Goal: Information Seeking & Learning: Learn about a topic

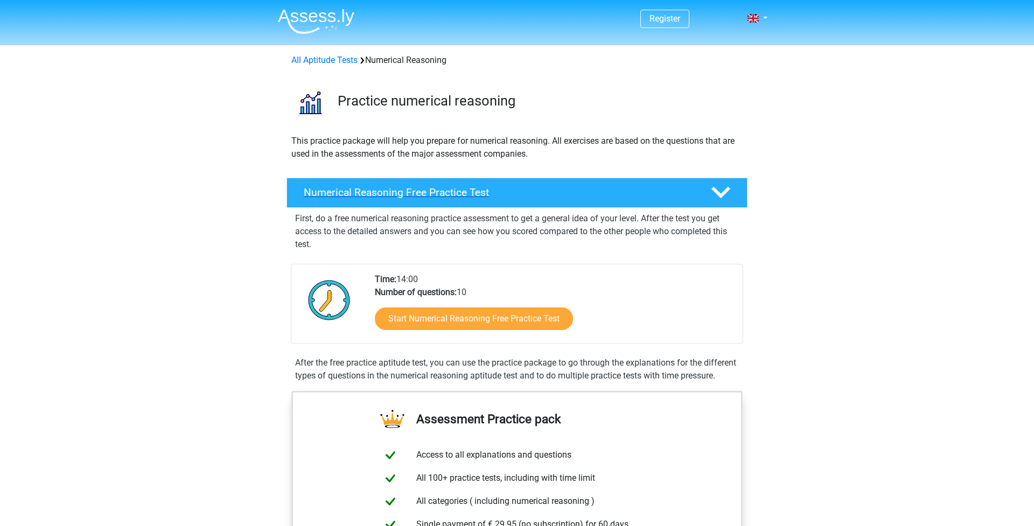
click at [568, 189] on h4 "Numerical Reasoning Free Practice Test" at bounding box center [499, 192] width 390 height 12
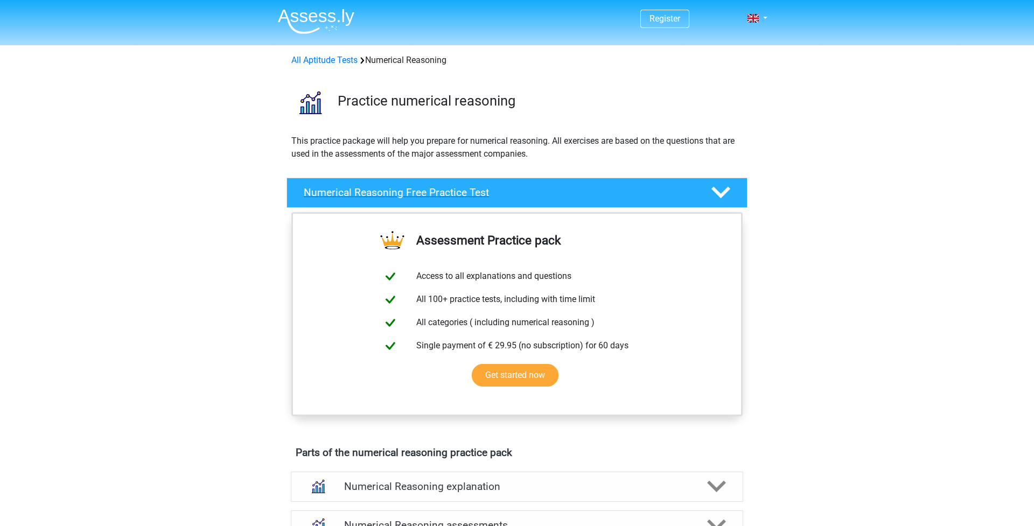
click at [543, 190] on h4 "Numerical Reasoning Free Practice Test" at bounding box center [499, 192] width 390 height 12
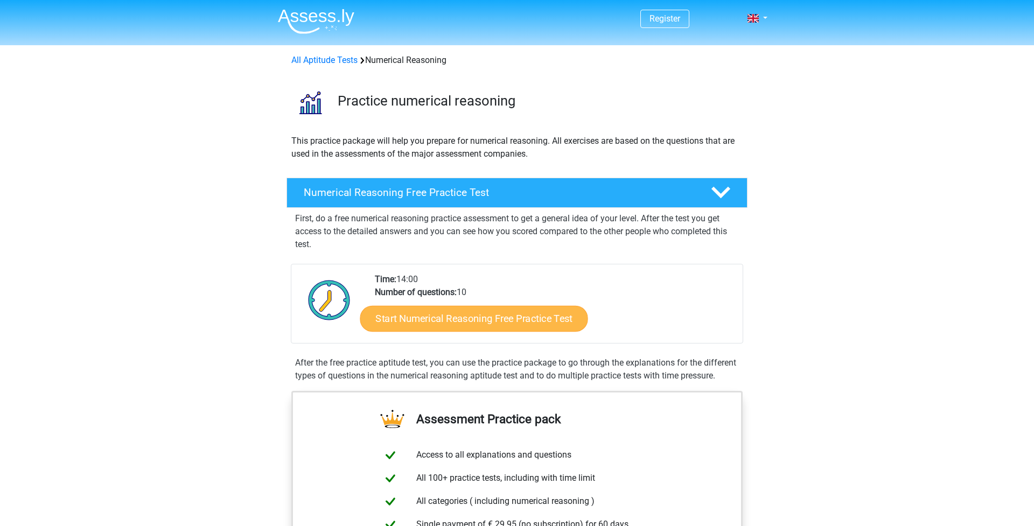
click at [443, 322] on link "Start Numerical Reasoning Free Practice Test" at bounding box center [474, 318] width 228 height 26
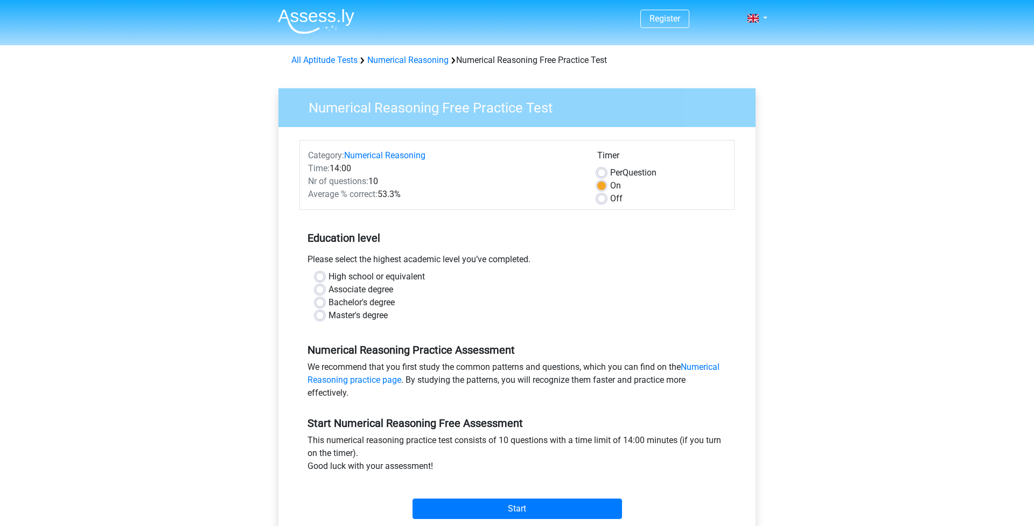
click at [343, 302] on label "Bachelor's degree" at bounding box center [361, 302] width 66 height 13
click at [324, 302] on input "Bachelor's degree" at bounding box center [320, 301] width 9 height 11
radio input "true"
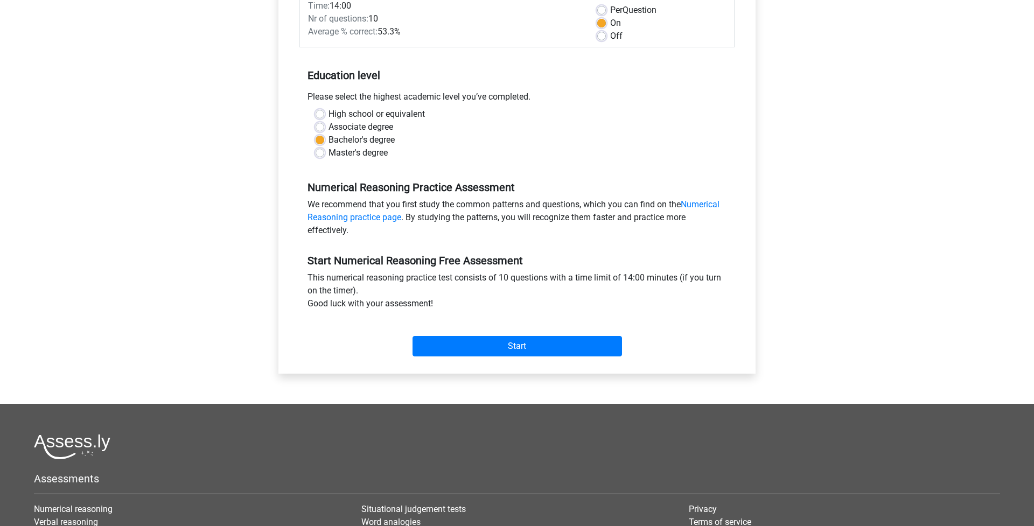
scroll to position [168, 0]
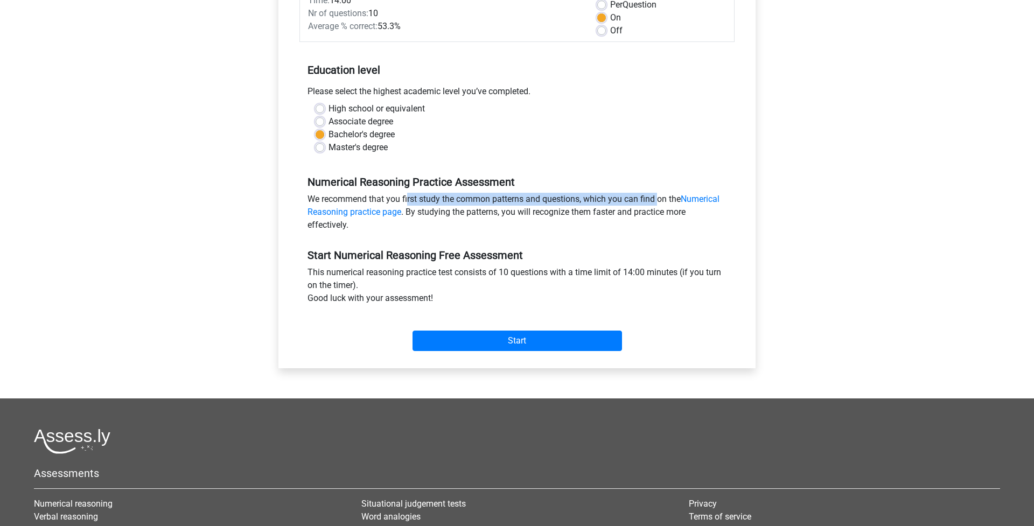
drag, startPoint x: 355, startPoint y: 199, endPoint x: 606, endPoint y: 202, distance: 251.0
click at [606, 202] on div "We recommend that you first study the common patterns and questions, which you …" at bounding box center [516, 214] width 435 height 43
click at [563, 220] on div "We recommend that you first study the common patterns and questions, which you …" at bounding box center [516, 214] width 435 height 43
drag, startPoint x: 619, startPoint y: 195, endPoint x: 652, endPoint y: 196, distance: 33.4
click at [652, 196] on div "We recommend that you first study the common patterns and questions, which you …" at bounding box center [516, 214] width 435 height 43
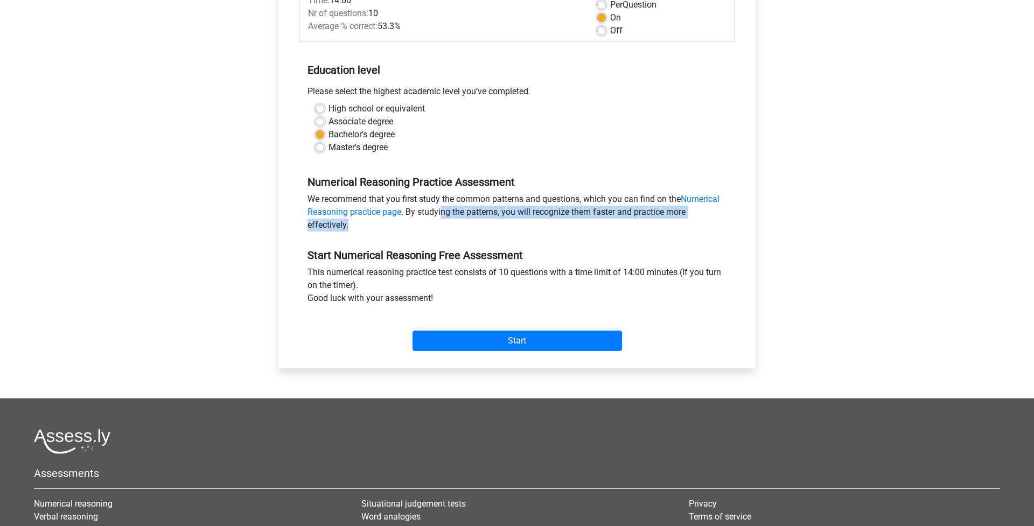
drag, startPoint x: 440, startPoint y: 208, endPoint x: 537, endPoint y: 221, distance: 98.4
click at [537, 221] on div "We recommend that you first study the common patterns and questions, which you …" at bounding box center [516, 214] width 435 height 43
click at [650, 232] on div "We recommend that you first study the common patterns and questions, which you …" at bounding box center [516, 214] width 435 height 43
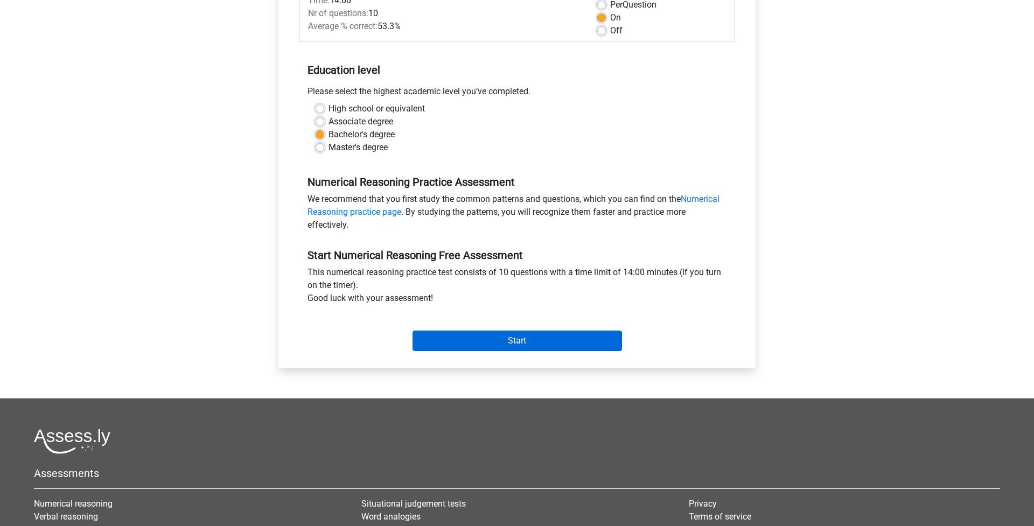
click at [548, 334] on input "Start" at bounding box center [516, 341] width 209 height 20
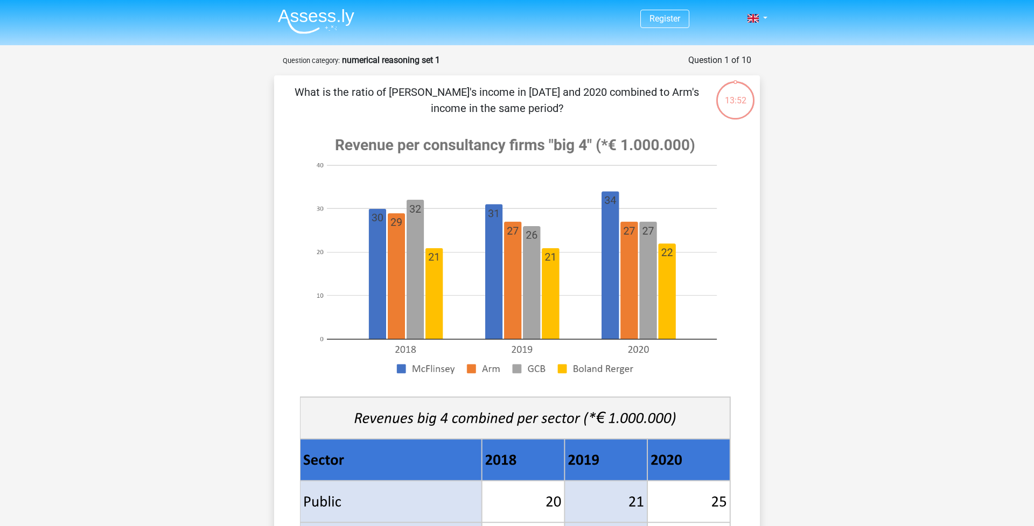
drag, startPoint x: 465, startPoint y: 87, endPoint x: 632, endPoint y: 96, distance: 166.6
click at [631, 95] on p "What is the ratio of [PERSON_NAME]'s income in [DATE] and 2020 combined to Arm'…" at bounding box center [496, 100] width 411 height 32
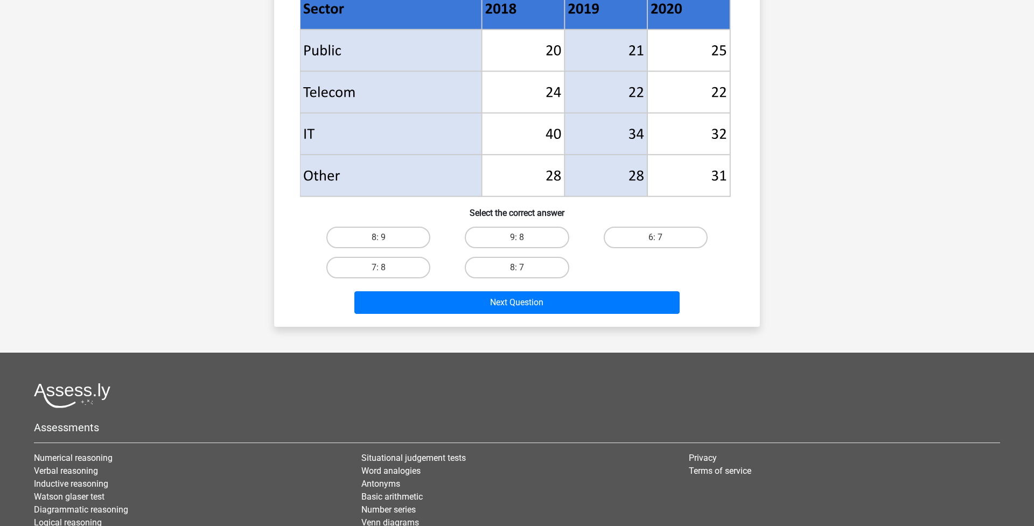
scroll to position [448, 0]
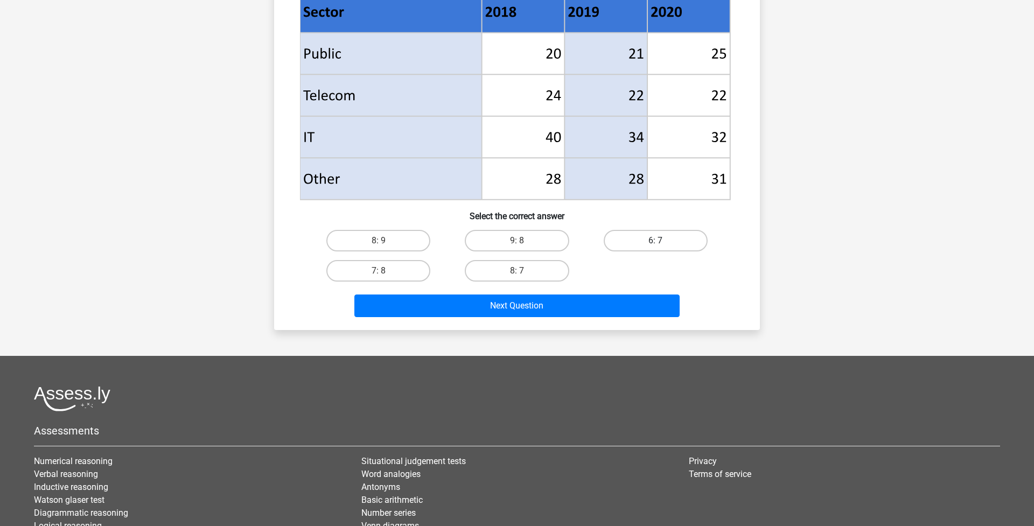
click at [681, 246] on label "6: 7" at bounding box center [656, 241] width 104 height 22
click at [662, 246] on input "6: 7" at bounding box center [658, 244] width 7 height 7
radio input "true"
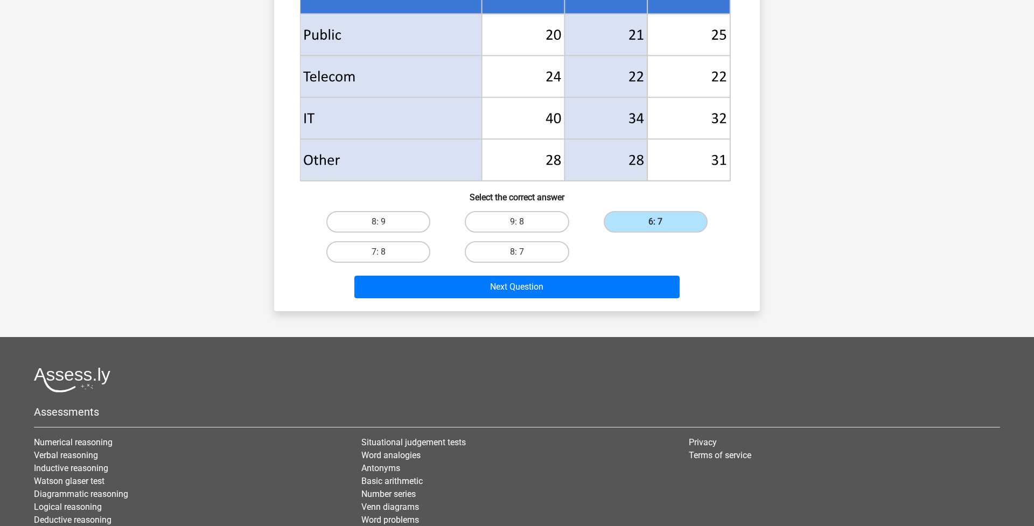
scroll to position [487, 0]
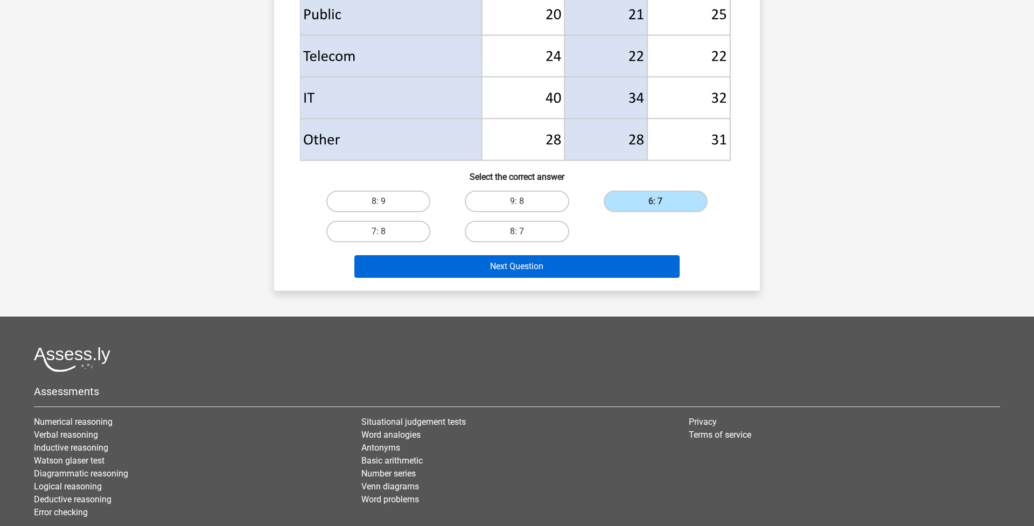
click at [645, 260] on button "Next Question" at bounding box center [517, 266] width 326 height 23
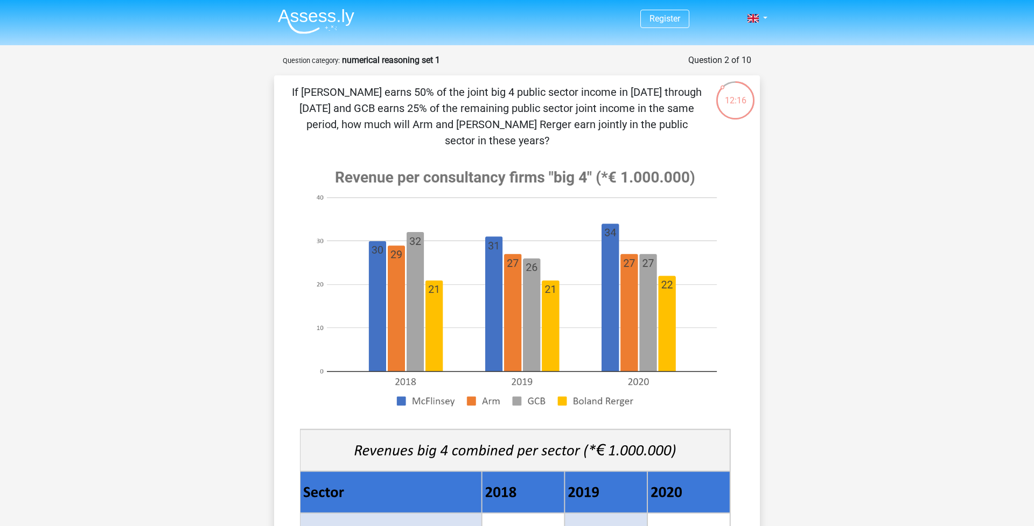
scroll to position [0, 0]
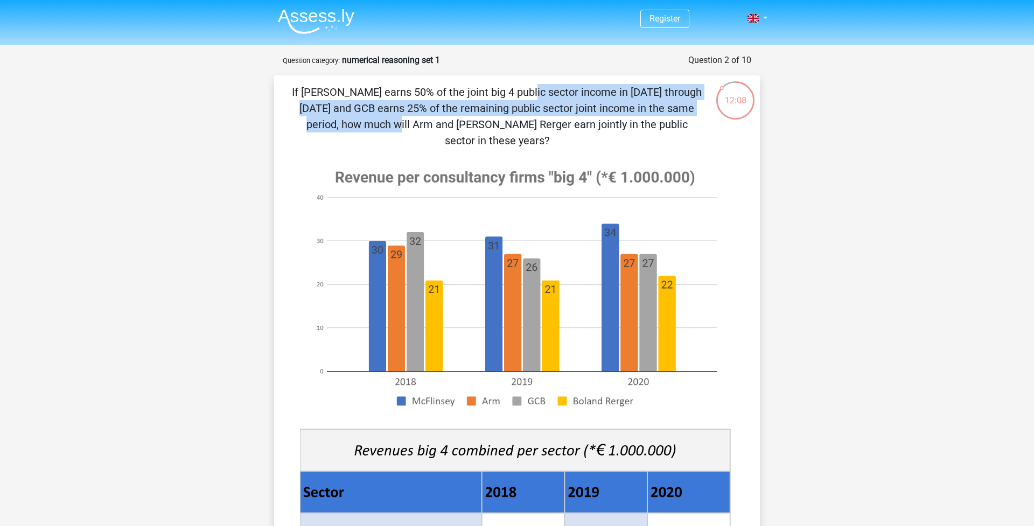
drag, startPoint x: 314, startPoint y: 96, endPoint x: 562, endPoint y: 100, distance: 247.7
click at [563, 100] on p "If McFlinsey earns 50% of the joint big 4 public sector income in 2018 through …" at bounding box center [496, 116] width 411 height 65
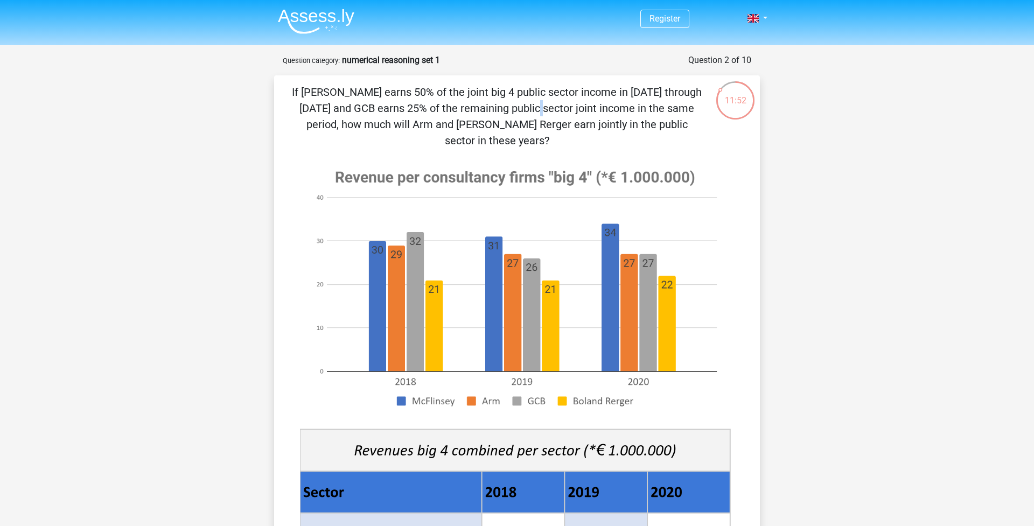
click at [319, 110] on p "If McFlinsey earns 50% of the joint big 4 public sector income in 2018 through …" at bounding box center [496, 116] width 411 height 65
drag, startPoint x: 358, startPoint y: 110, endPoint x: 574, endPoint y: 112, distance: 215.9
click at [574, 112] on p "If McFlinsey earns 50% of the joint big 4 public sector income in 2018 through …" at bounding box center [496, 116] width 411 height 65
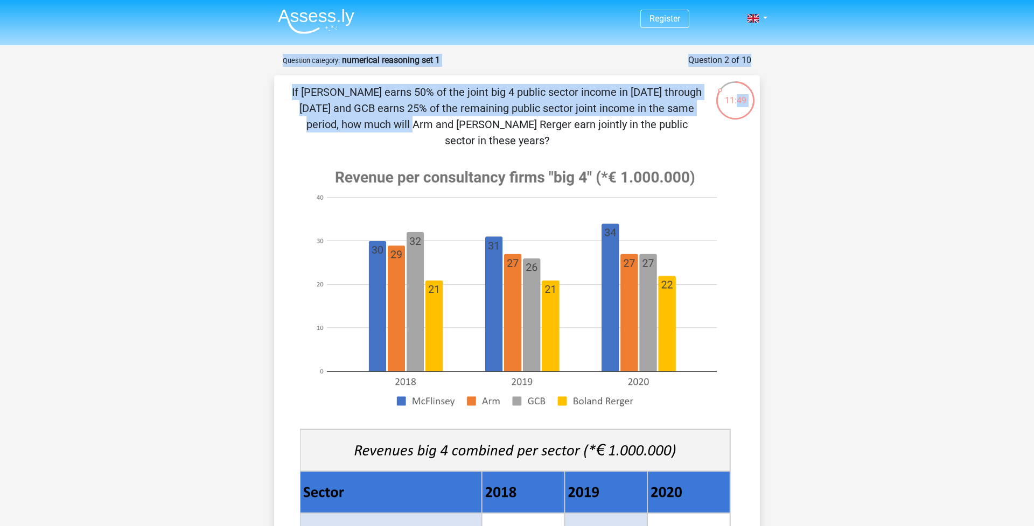
drag, startPoint x: 581, startPoint y: 109, endPoint x: 738, endPoint y: 103, distance: 156.8
click at [738, 103] on div "11:49 Question 2 of 10 Question category: numerical reasoning set 1" at bounding box center [516, 432] width 503 height 757
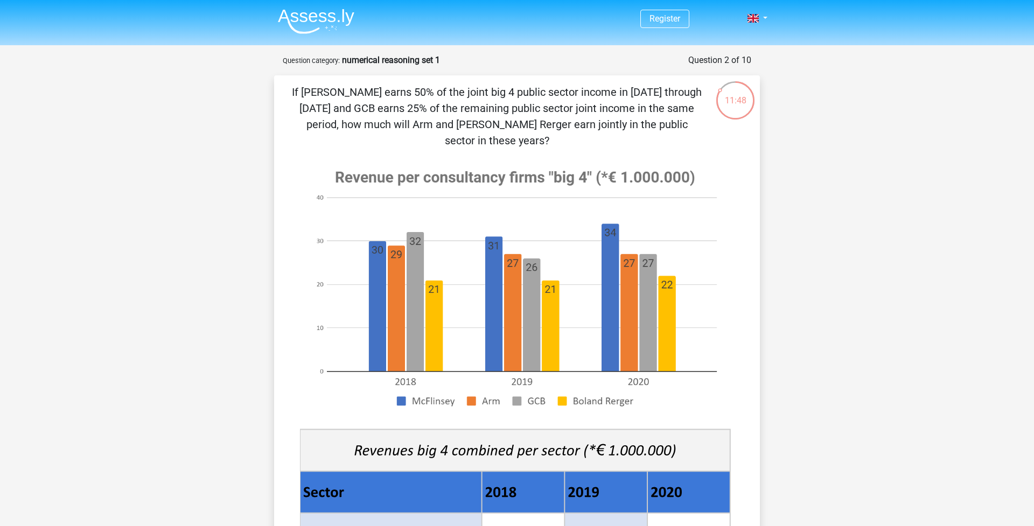
click at [698, 108] on p "If McFlinsey earns 50% of the joint big 4 public sector income in 2018 through …" at bounding box center [496, 116] width 411 height 65
drag, startPoint x: 300, startPoint y: 127, endPoint x: 535, endPoint y: 137, distance: 235.0
click at [535, 137] on div "If McFlinsey earns 50% of the joint big 4 public sector income in 2018 through …" at bounding box center [516, 443] width 477 height 718
click at [510, 127] on p "If McFlinsey earns 50% of the joint big 4 public sector income in 2018 through …" at bounding box center [496, 116] width 411 height 65
drag, startPoint x: 410, startPoint y: 123, endPoint x: 657, endPoint y: 129, distance: 246.7
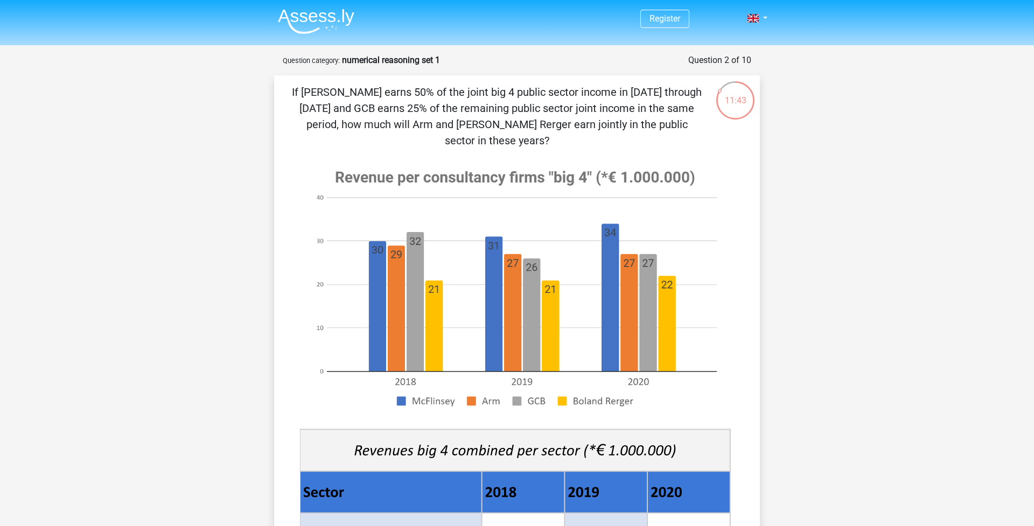
click at [657, 129] on p "If McFlinsey earns 50% of the joint big 4 public sector income in 2018 through …" at bounding box center [496, 116] width 411 height 65
click at [691, 124] on p "If McFlinsey earns 50% of the joint big 4 public sector income in 2018 through …" at bounding box center [496, 116] width 411 height 65
drag, startPoint x: 710, startPoint y: 124, endPoint x: 276, endPoint y: 88, distance: 436.1
click at [276, 88] on div "If McFlinsey earns 50% of the joint big 4 public sector income in 2018 through …" at bounding box center [517, 442] width 486 height 735
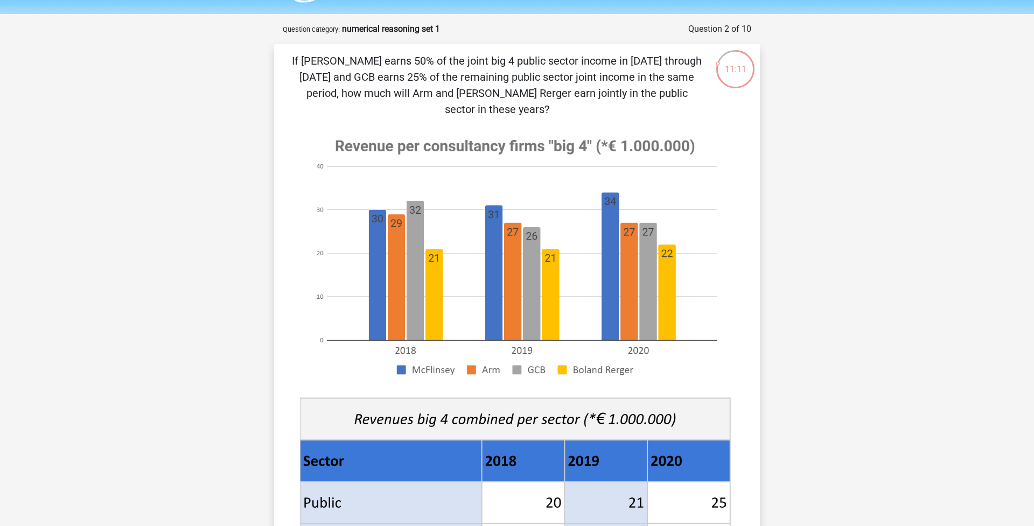
scroll to position [30, 0]
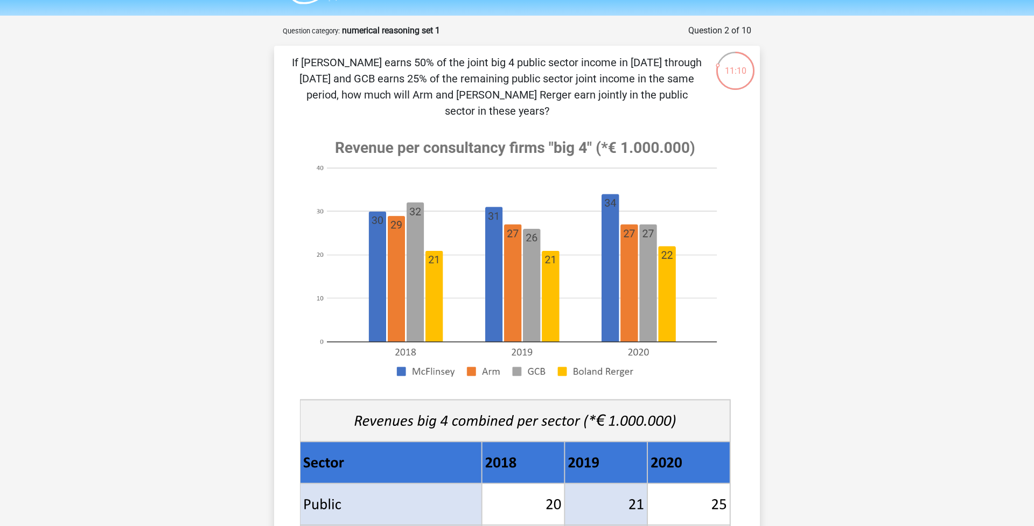
click at [379, 68] on p "If McFlinsey earns 50% of the joint big 4 public sector income in 2018 through …" at bounding box center [496, 86] width 411 height 65
drag, startPoint x: 593, startPoint y: 60, endPoint x: 701, endPoint y: 60, distance: 107.7
click at [701, 60] on p "If McFlinsey earns 50% of the joint big 4 public sector income in 2018 through …" at bounding box center [496, 86] width 411 height 65
drag, startPoint x: 355, startPoint y: 64, endPoint x: 396, endPoint y: 60, distance: 41.1
click at [396, 61] on p "If McFlinsey earns 50% of the joint big 4 public sector income in 2018 through …" at bounding box center [496, 86] width 411 height 65
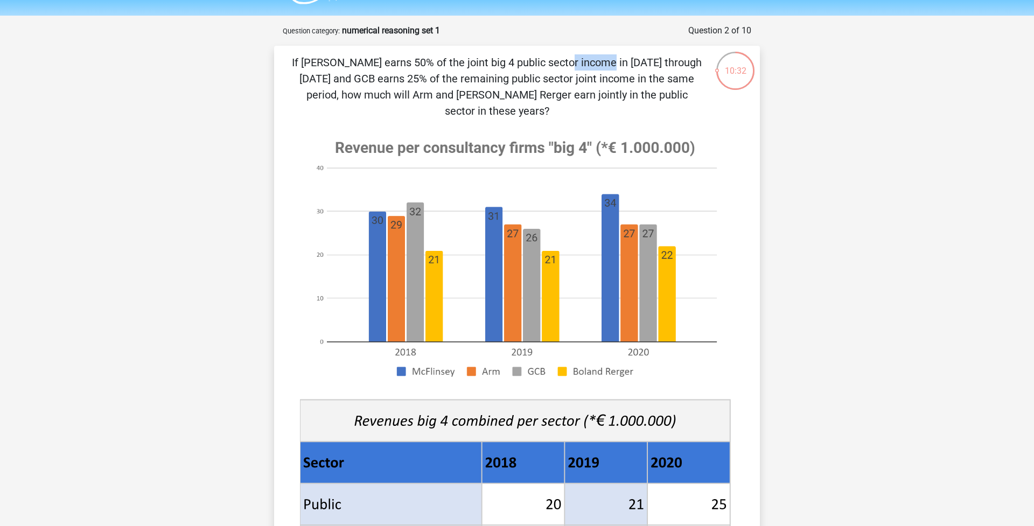
drag, startPoint x: 488, startPoint y: 81, endPoint x: 633, endPoint y: 92, distance: 145.8
click at [633, 92] on p "If McFlinsey earns 50% of the joint big 4 public sector income in 2018 through …" at bounding box center [496, 86] width 411 height 65
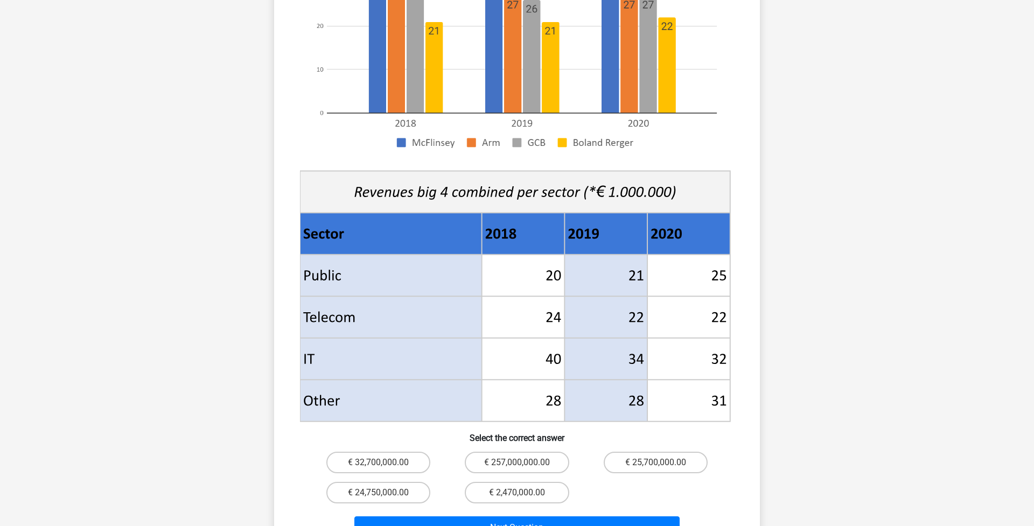
scroll to position [343, 0]
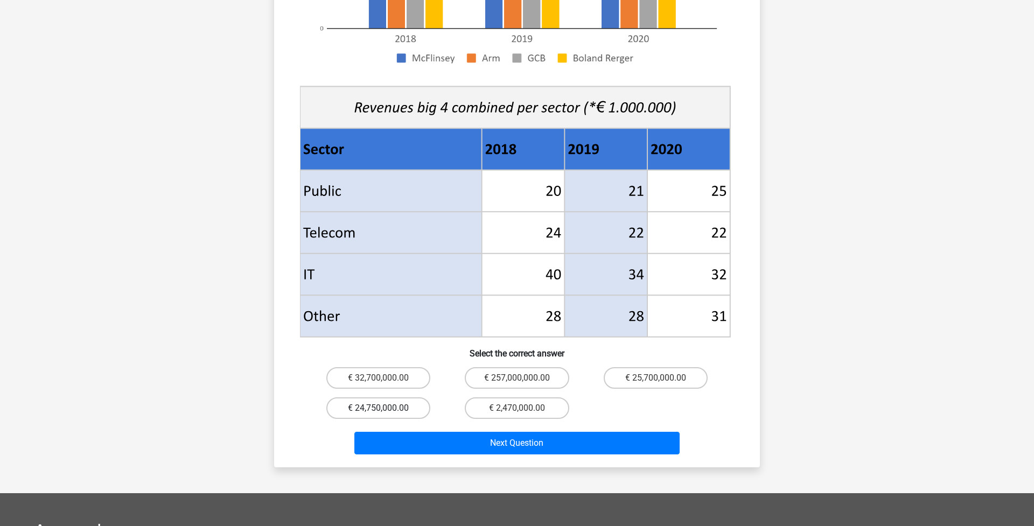
click at [405, 397] on label "€ 24,750,000.00" at bounding box center [378, 408] width 104 height 22
click at [386, 408] on input "€ 24,750,000.00" at bounding box center [382, 411] width 7 height 7
radio input "true"
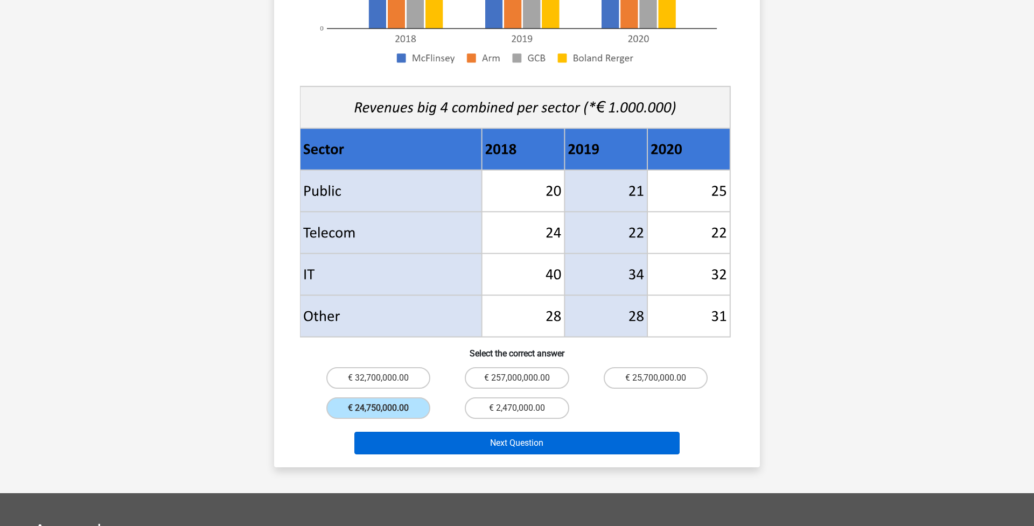
click at [444, 432] on button "Next Question" at bounding box center [517, 443] width 326 height 23
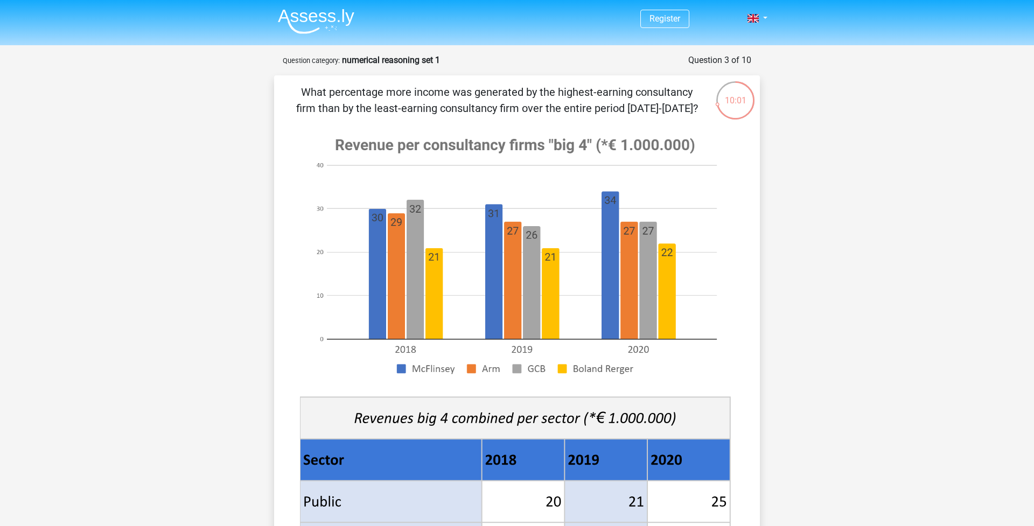
scroll to position [0, 0]
drag, startPoint x: 496, startPoint y: 95, endPoint x: 565, endPoint y: 90, distance: 69.1
click at [565, 90] on p "What percentage more income was generated by the highest-earning consultancy fi…" at bounding box center [496, 100] width 411 height 32
click at [584, 93] on p "What percentage more income was generated by the highest-earning consultancy fi…" at bounding box center [496, 100] width 411 height 32
drag, startPoint x: 551, startPoint y: 93, endPoint x: 701, endPoint y: 84, distance: 149.9
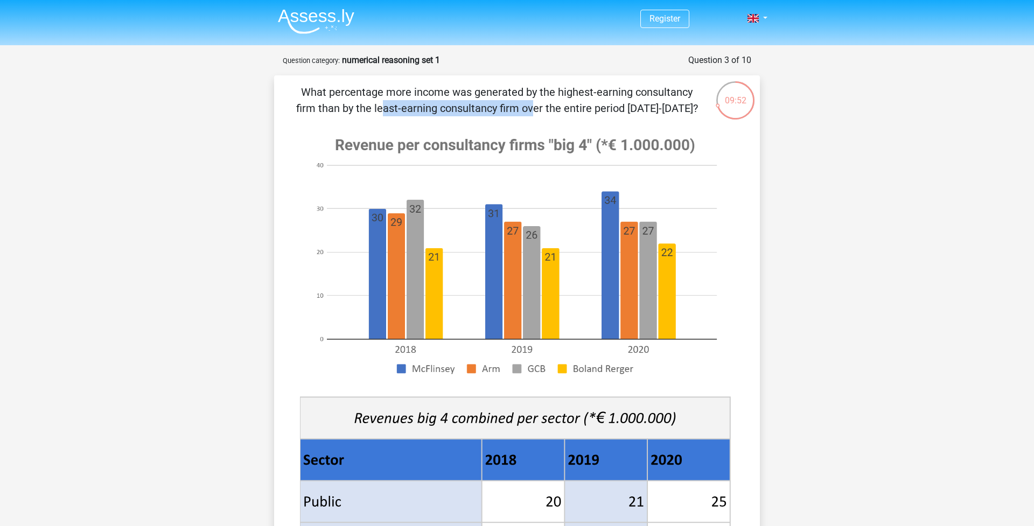
click at [701, 85] on p "What percentage more income was generated by the highest-earning consultancy fi…" at bounding box center [496, 100] width 411 height 32
drag, startPoint x: 346, startPoint y: 110, endPoint x: 602, endPoint y: 115, distance: 255.8
click at [601, 114] on p "What percentage more income was generated by the highest-earning consultancy fi…" at bounding box center [496, 100] width 411 height 32
click at [592, 117] on div "What percentage more income was generated by the highest-earning consultancy fi…" at bounding box center [516, 427] width 477 height 686
drag, startPoint x: 591, startPoint y: 107, endPoint x: 671, endPoint y: 102, distance: 79.9
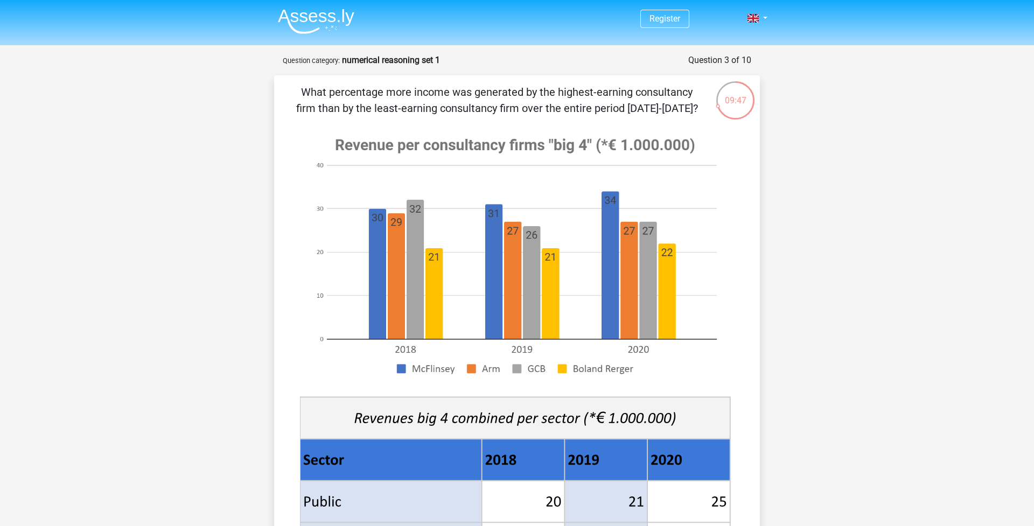
click at [671, 102] on p "What percentage more income was generated by the highest-earning consultancy fi…" at bounding box center [496, 100] width 411 height 32
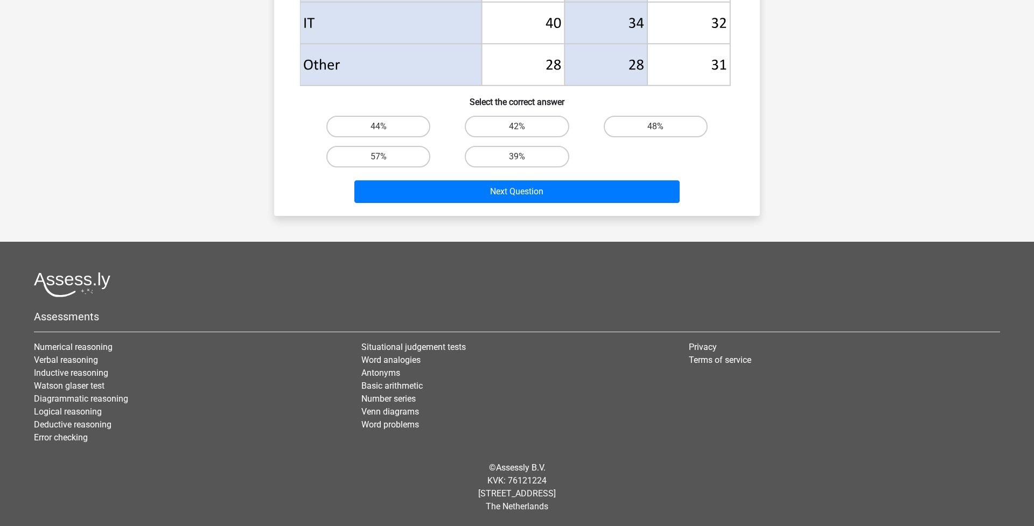
scroll to position [562, 0]
click at [646, 131] on label "48%" at bounding box center [656, 127] width 104 height 22
click at [655, 131] on input "48%" at bounding box center [658, 130] width 7 height 7
radio input "true"
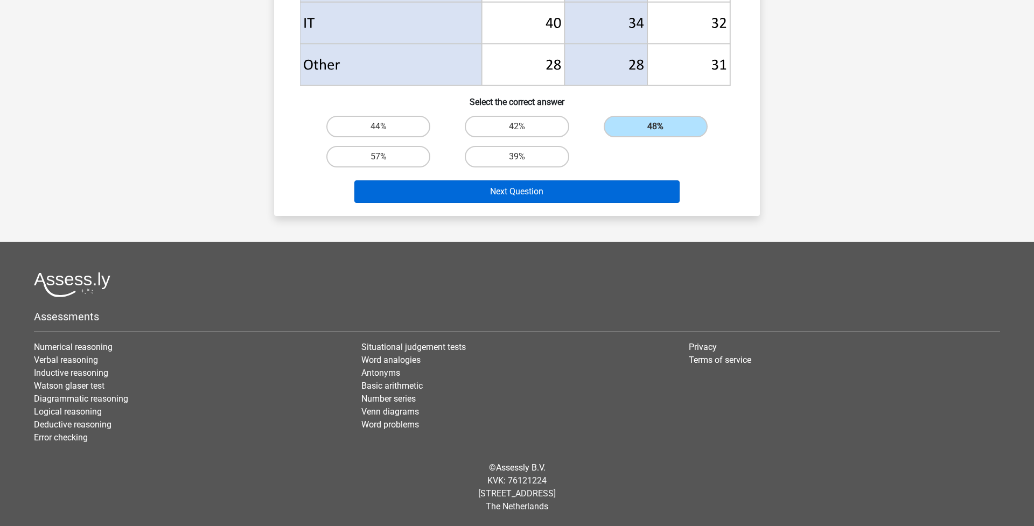
click at [558, 202] on button "Next Question" at bounding box center [517, 191] width 326 height 23
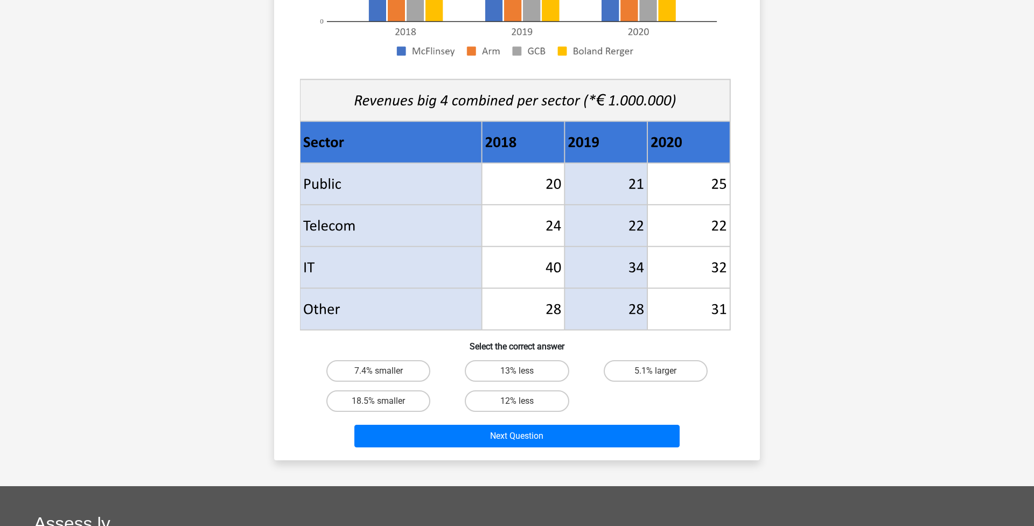
scroll to position [369, 0]
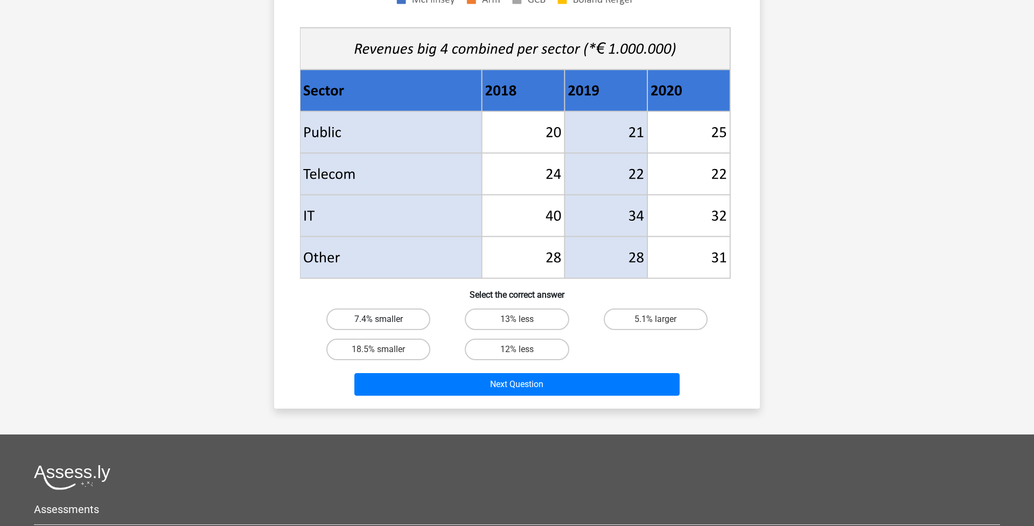
click at [397, 317] on label "7.4% smaller" at bounding box center [378, 320] width 104 height 22
click at [386, 319] on input "7.4% smaller" at bounding box center [382, 322] width 7 height 7
radio input "true"
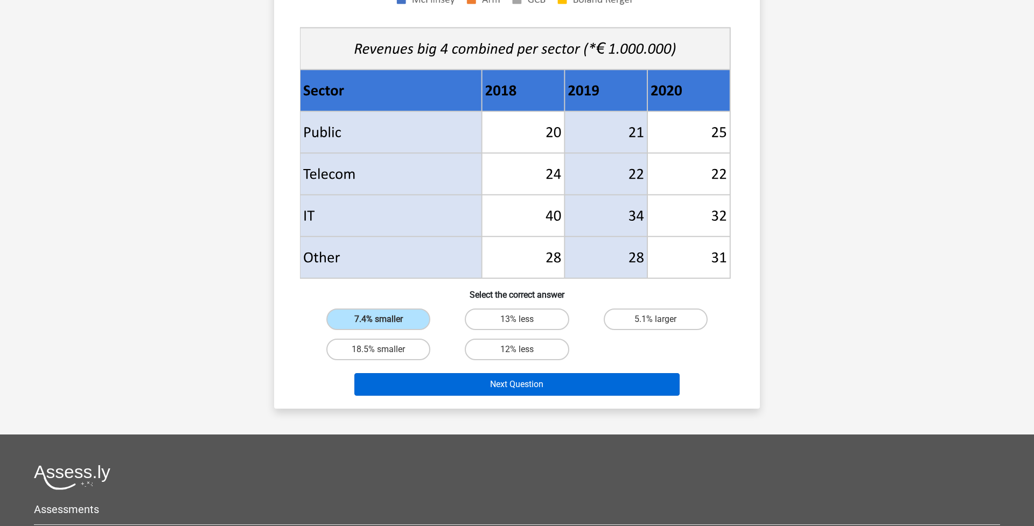
click at [450, 386] on button "Next Question" at bounding box center [517, 384] width 326 height 23
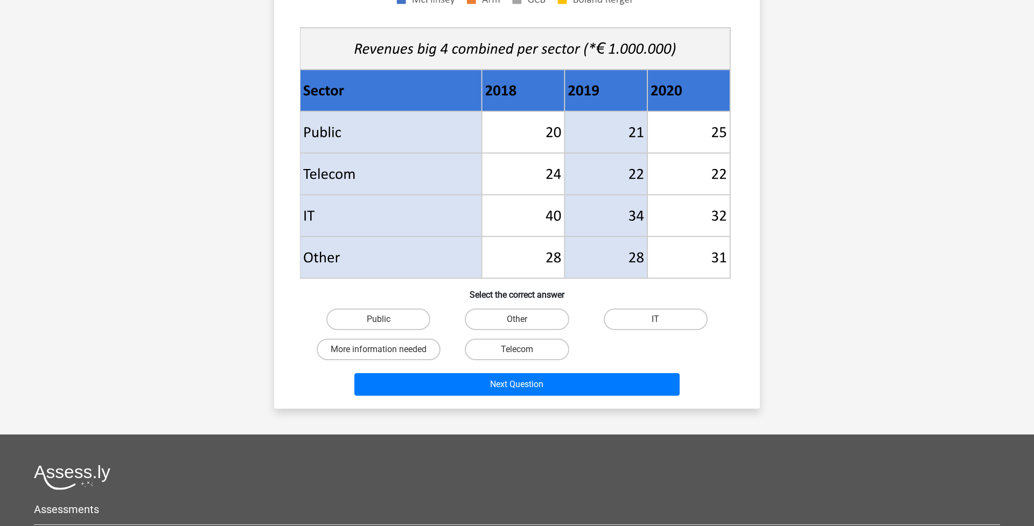
scroll to position [54, 0]
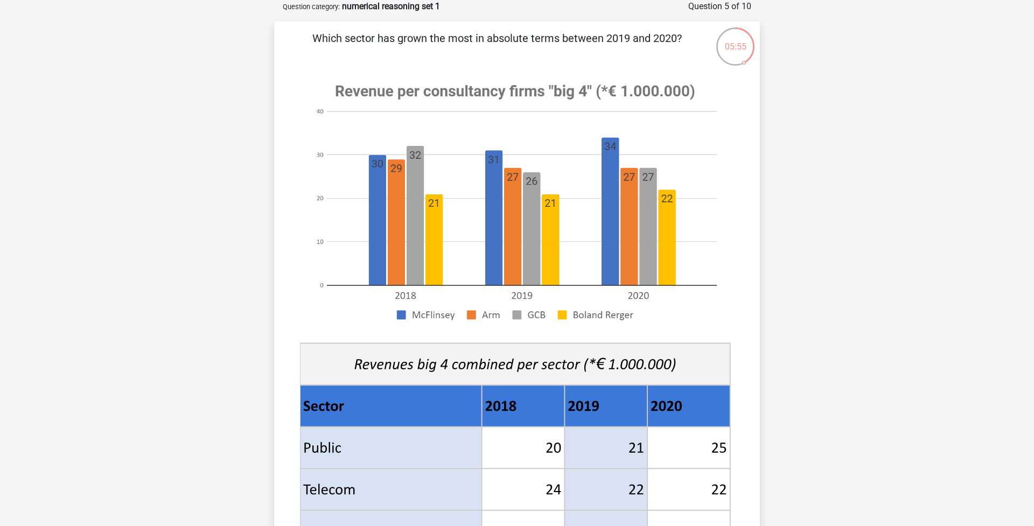
drag, startPoint x: 542, startPoint y: 39, endPoint x: 694, endPoint y: 48, distance: 152.7
click at [694, 48] on p "Which sector has grown the most in absolute terms between 2019 and 2020?" at bounding box center [496, 46] width 411 height 32
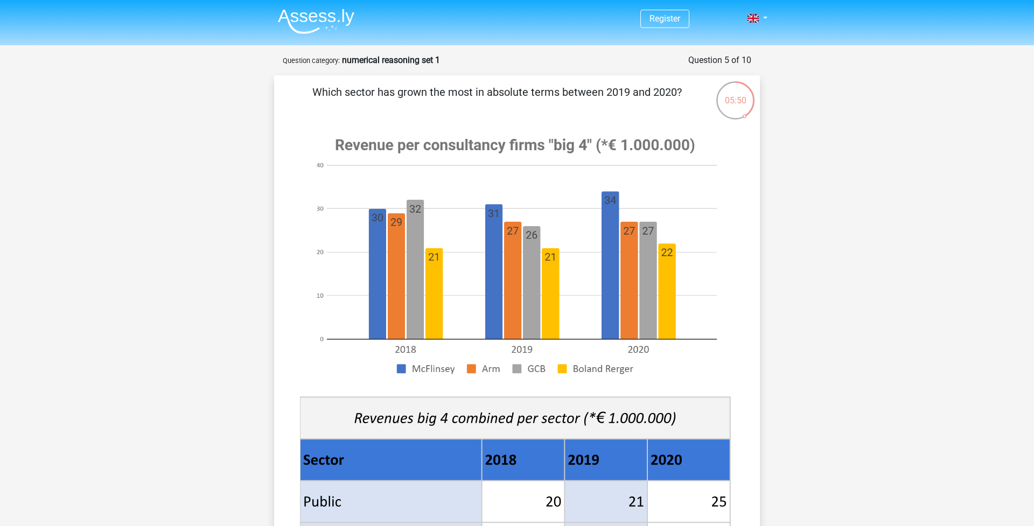
scroll to position [0, 0]
drag, startPoint x: 383, startPoint y: 91, endPoint x: 580, endPoint y: 87, distance: 197.7
click at [579, 86] on p "Which sector has grown the most in absolute terms between 2019 and 2020?" at bounding box center [496, 100] width 411 height 32
click at [618, 97] on p "Which sector has grown the most in absolute terms between 2019 and 2020?" at bounding box center [496, 100] width 411 height 32
drag, startPoint x: 553, startPoint y: 90, endPoint x: 693, endPoint y: 90, distance: 139.5
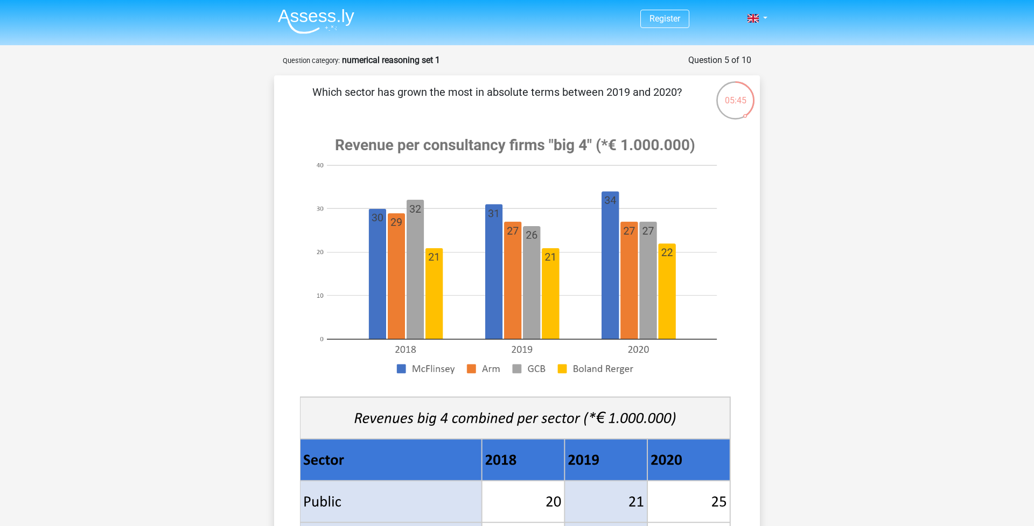
click at [693, 90] on p "Which sector has grown the most in absolute terms between 2019 and 2020?" at bounding box center [496, 100] width 411 height 32
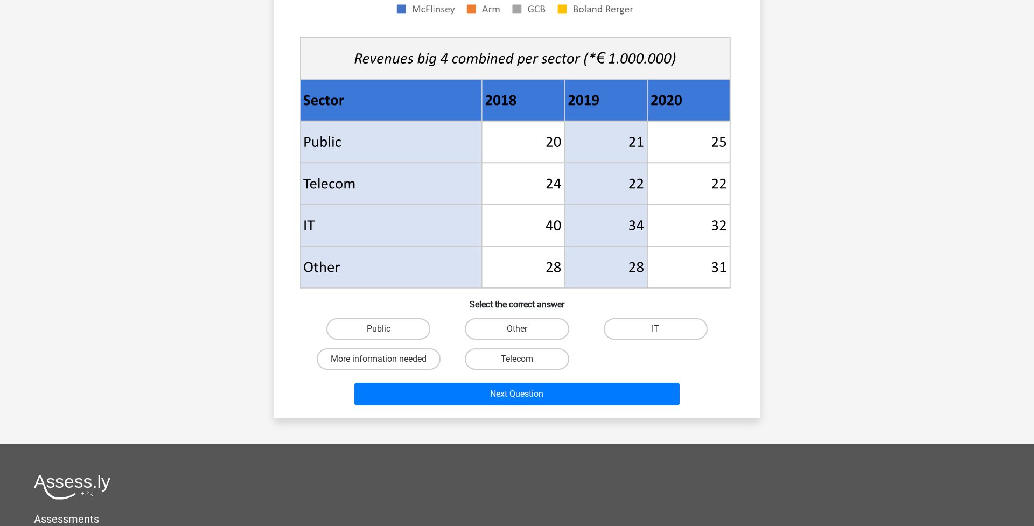
scroll to position [303, 0]
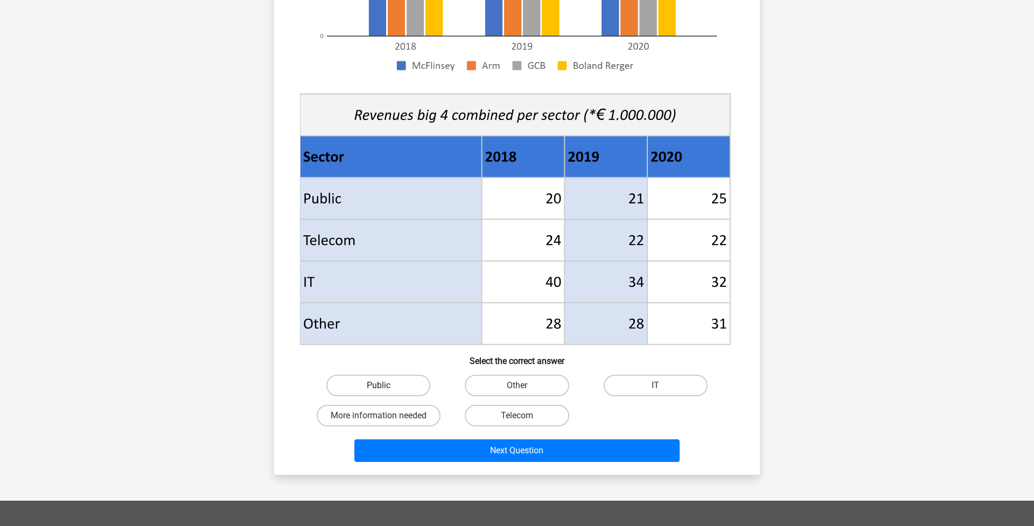
click at [409, 384] on label "Public" at bounding box center [378, 386] width 104 height 22
click at [386, 386] on input "Public" at bounding box center [382, 389] width 7 height 7
radio input "true"
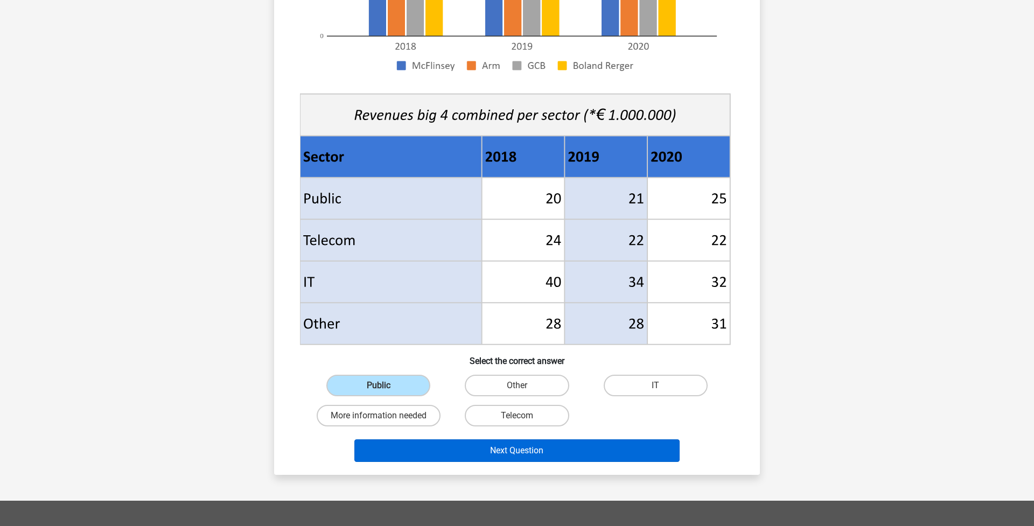
click at [505, 459] on button "Next Question" at bounding box center [517, 450] width 326 height 23
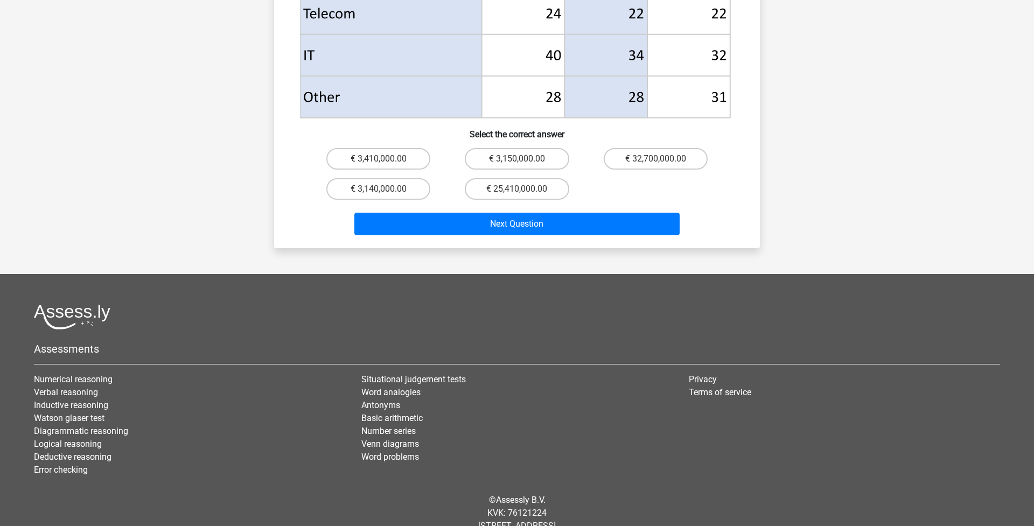
scroll to position [545, 0]
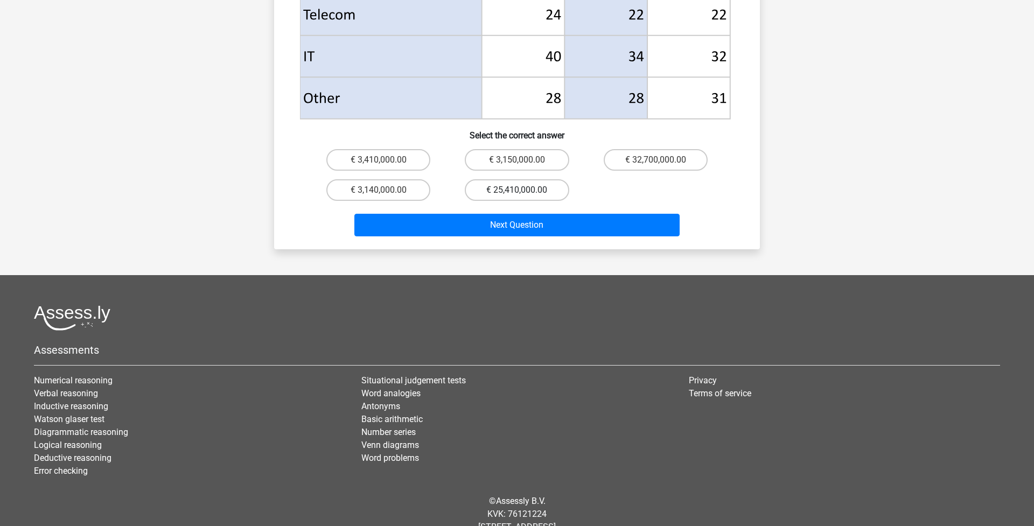
click at [535, 179] on label "€ 25,410,000.00" at bounding box center [517, 190] width 104 height 22
click at [524, 190] on input "€ 25,410,000.00" at bounding box center [520, 193] width 7 height 7
radio input "true"
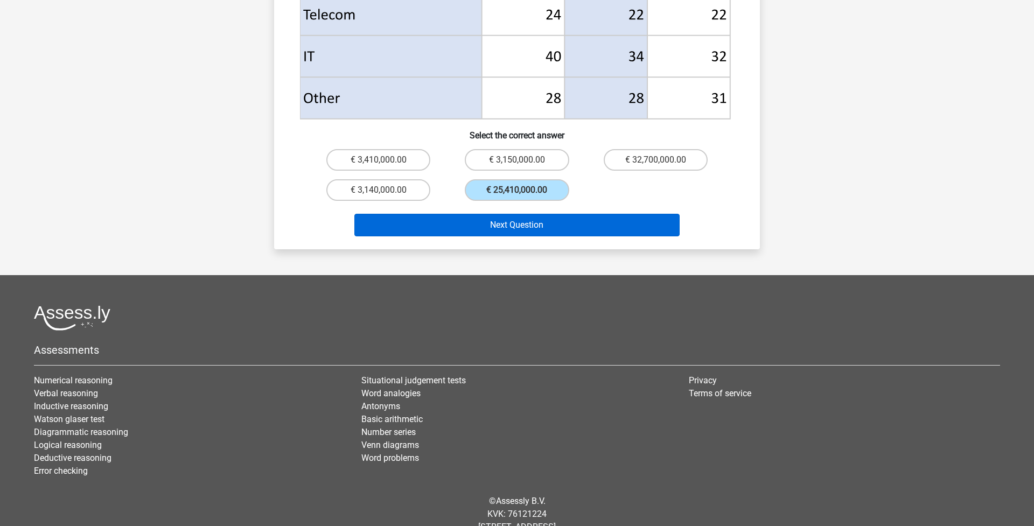
click at [531, 214] on button "Next Question" at bounding box center [517, 225] width 326 height 23
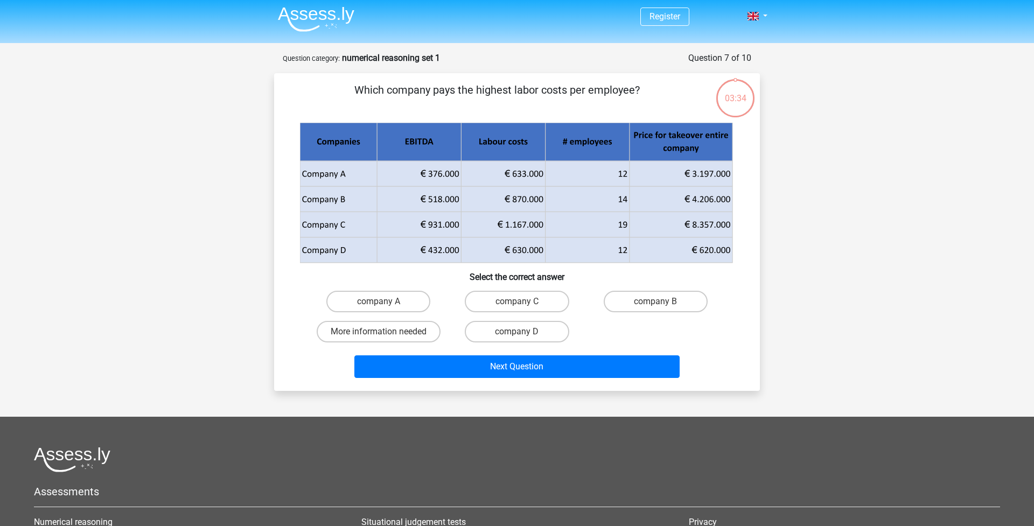
scroll to position [0, 0]
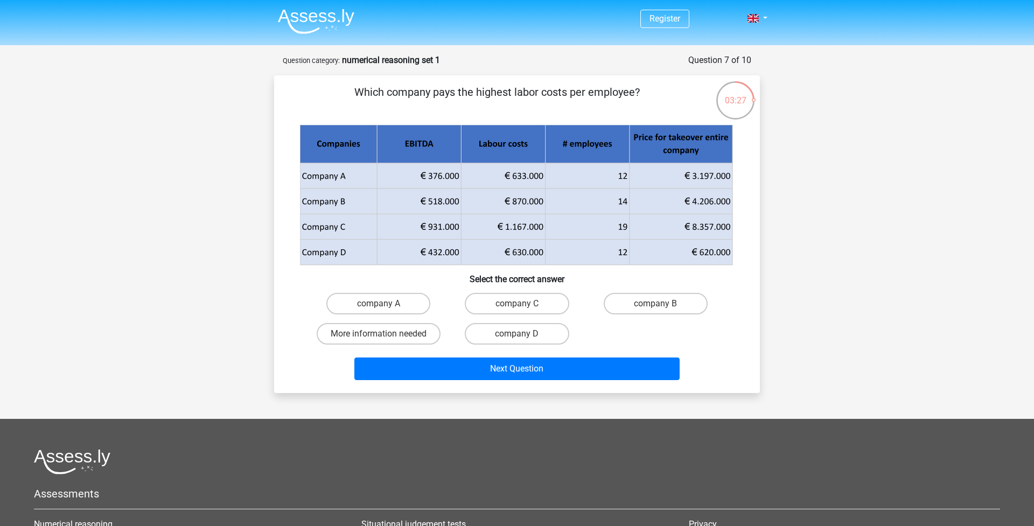
drag, startPoint x: 710, startPoint y: 155, endPoint x: 644, endPoint y: 141, distance: 67.6
click at [643, 141] on icon at bounding box center [681, 144] width 103 height 38
drag, startPoint x: 611, startPoint y: 147, endPoint x: 581, endPoint y: 142, distance: 30.5
click at [581, 142] on icon at bounding box center [545, 144] width 169 height 38
click at [528, 148] on icon at bounding box center [545, 144] width 169 height 38
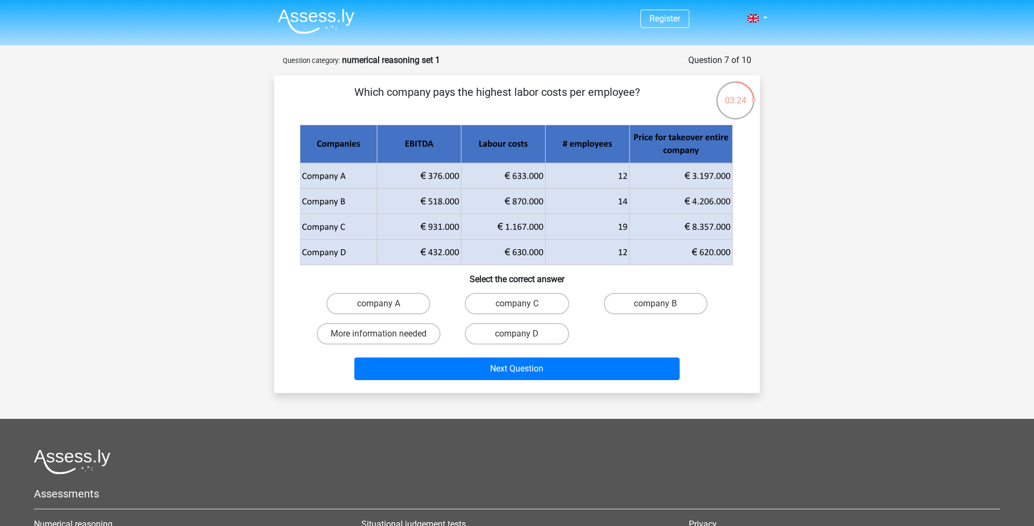
click at [436, 145] on icon at bounding box center [380, 144] width 161 height 38
click at [335, 145] on icon at bounding box center [516, 195] width 428 height 123
click at [630, 303] on label "company B" at bounding box center [656, 304] width 104 height 22
click at [655, 304] on input "company B" at bounding box center [658, 307] width 7 height 7
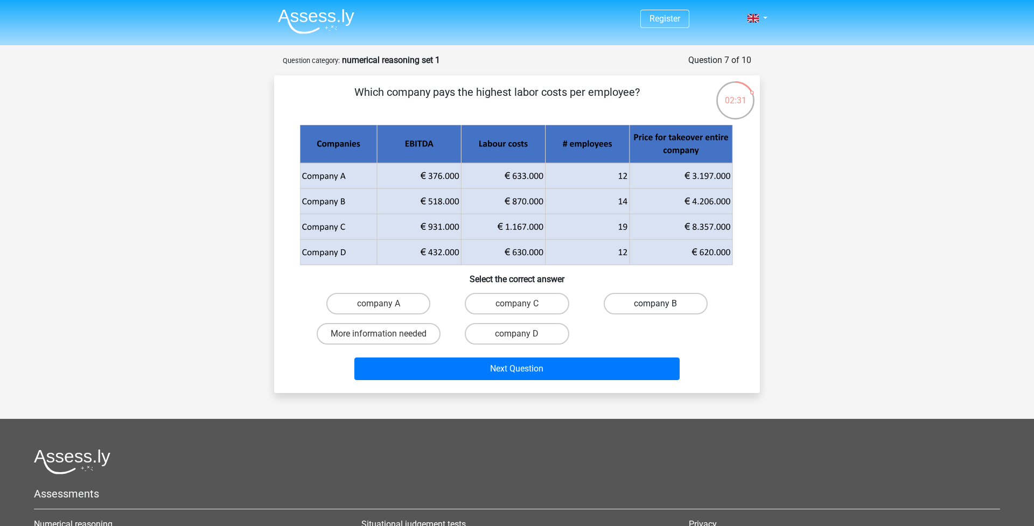
radio input "true"
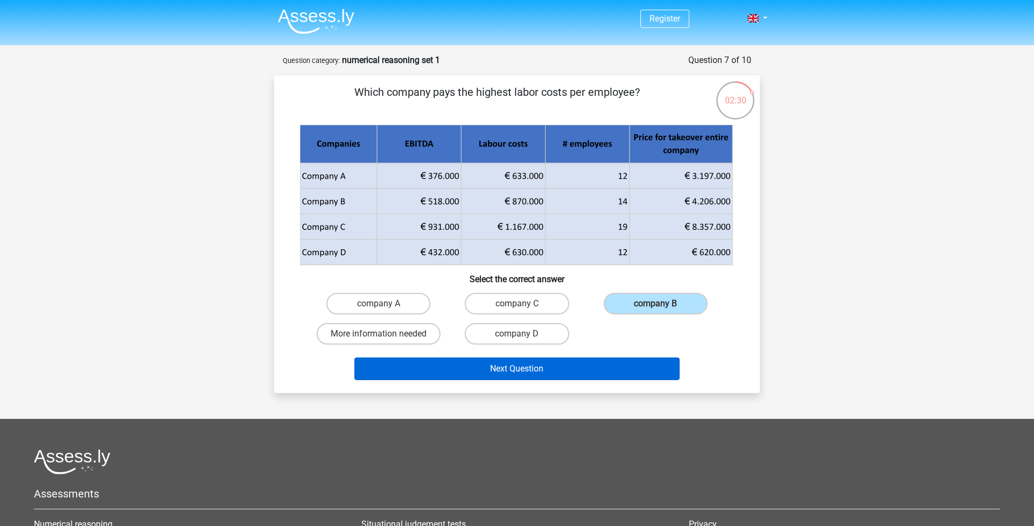
click at [540, 370] on button "Next Question" at bounding box center [517, 369] width 326 height 23
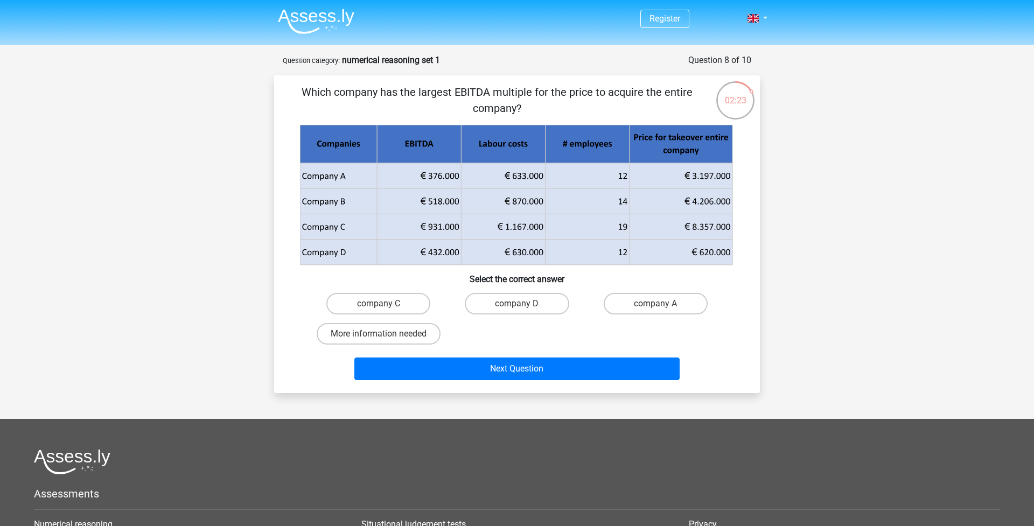
click at [468, 92] on p "Which company has the largest EBITDA multiple for the price to acquire the enti…" at bounding box center [496, 100] width 411 height 32
copy p "EBITDA"
click at [527, 306] on label "company D" at bounding box center [517, 304] width 104 height 22
click at [524, 306] on input "company D" at bounding box center [520, 307] width 7 height 7
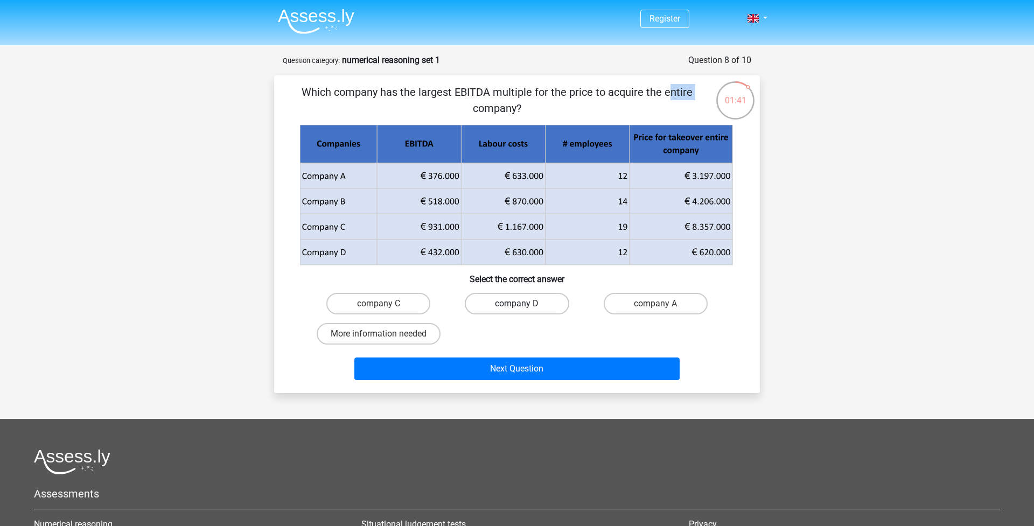
radio input "true"
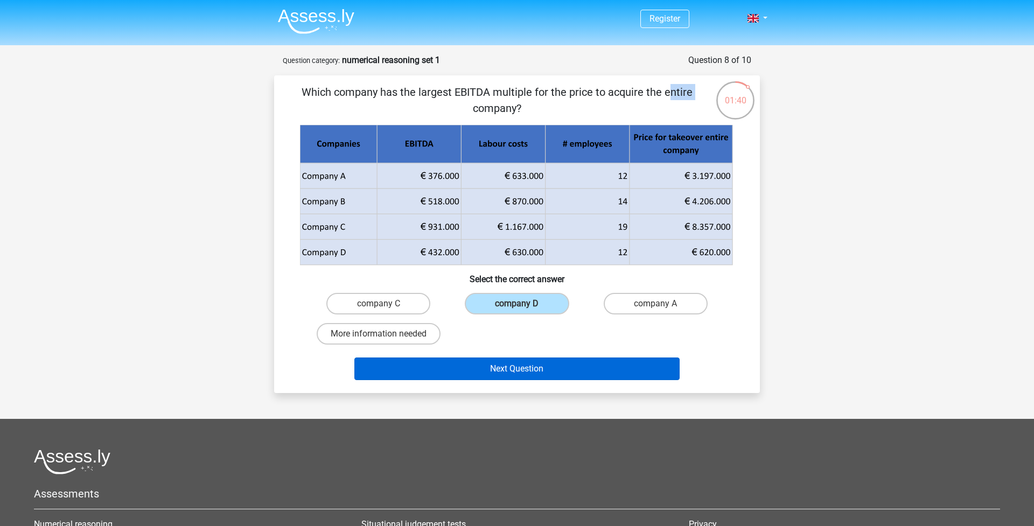
click at [512, 369] on button "Next Question" at bounding box center [517, 369] width 326 height 23
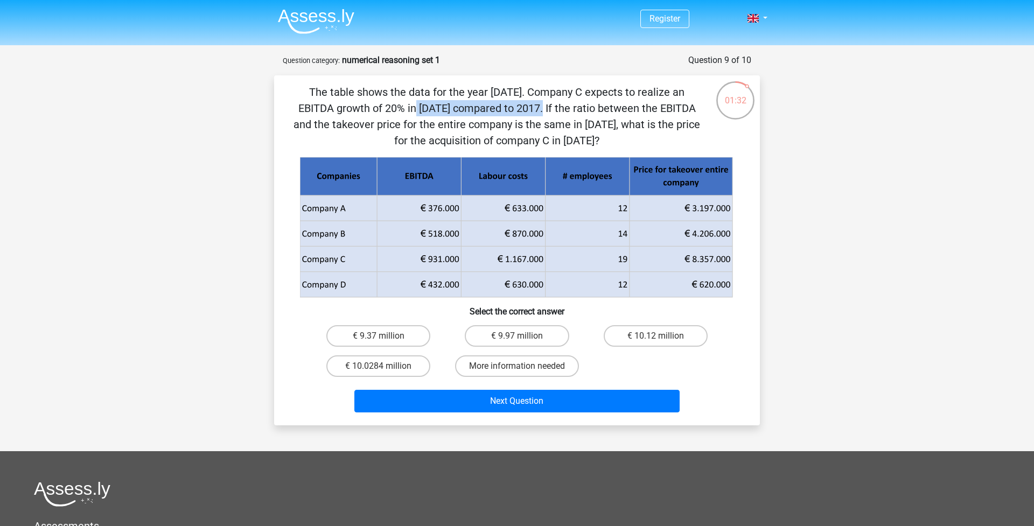
drag, startPoint x: 569, startPoint y: 92, endPoint x: 682, endPoint y: 97, distance: 112.6
click at [682, 97] on p "The table shows the data for the year 2017. Company C expects to realize an EBI…" at bounding box center [496, 116] width 411 height 65
drag, startPoint x: 320, startPoint y: 103, endPoint x: 386, endPoint y: 108, distance: 66.4
click at [386, 108] on p "The table shows the data for the year 2017. Company C expects to realize an EBI…" at bounding box center [496, 116] width 411 height 65
drag, startPoint x: 669, startPoint y: 90, endPoint x: 702, endPoint y: 93, distance: 33.5
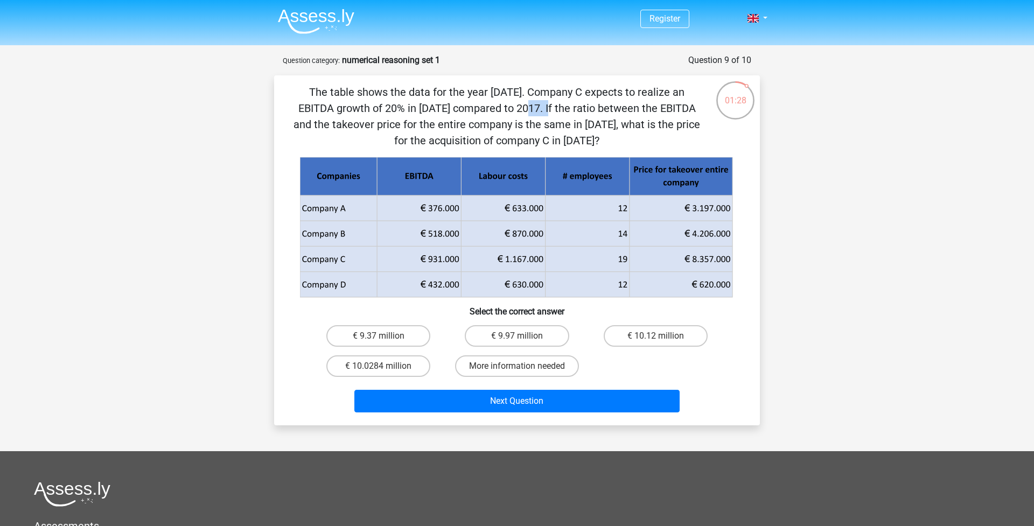
click at [702, 93] on div "The table shows the data for the year 2017. Company C expects to realize an EBI…" at bounding box center [516, 250] width 477 height 333
click at [672, 92] on p "The table shows the data for the year 2017. Company C expects to realize an EBI…" at bounding box center [496, 116] width 411 height 65
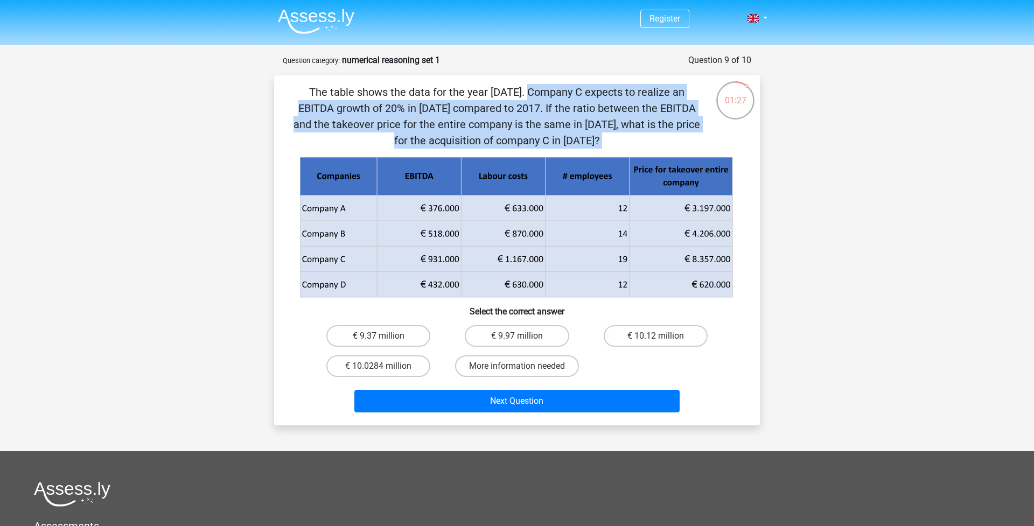
click at [672, 92] on p "The table shows the data for the year 2017. Company C expects to realize an EBI…" at bounding box center [496, 116] width 411 height 65
click at [347, 113] on p "The table shows the data for the year 2017. Company C expects to realize an EBI…" at bounding box center [496, 116] width 411 height 65
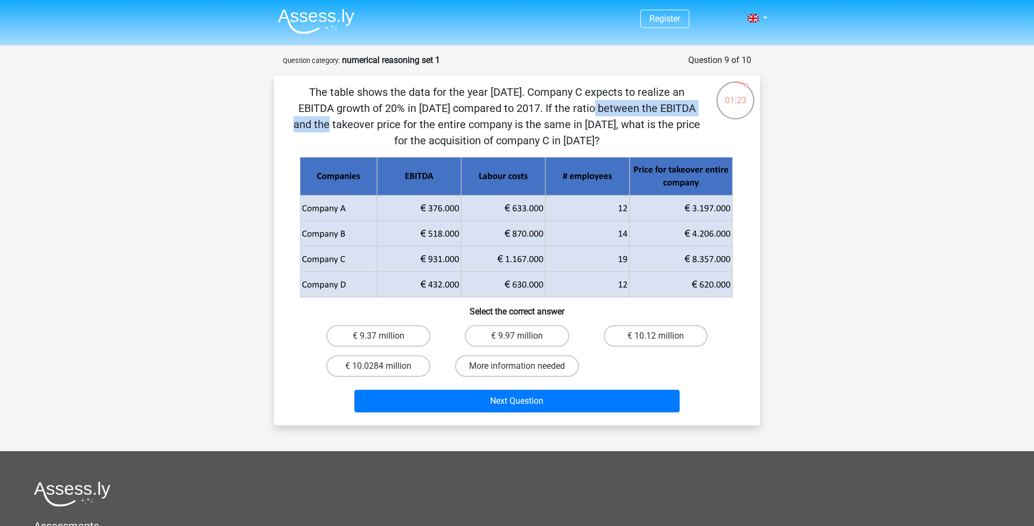
drag, startPoint x: 350, startPoint y: 112, endPoint x: 493, endPoint y: 111, distance: 142.7
click at [494, 113] on p "The table shows the data for the year 2017. Company C expects to realize an EBI…" at bounding box center [496, 116] width 411 height 65
click at [545, 372] on label "More information needed" at bounding box center [517, 366] width 124 height 22
click at [524, 372] on input "More information needed" at bounding box center [520, 369] width 7 height 7
radio input "true"
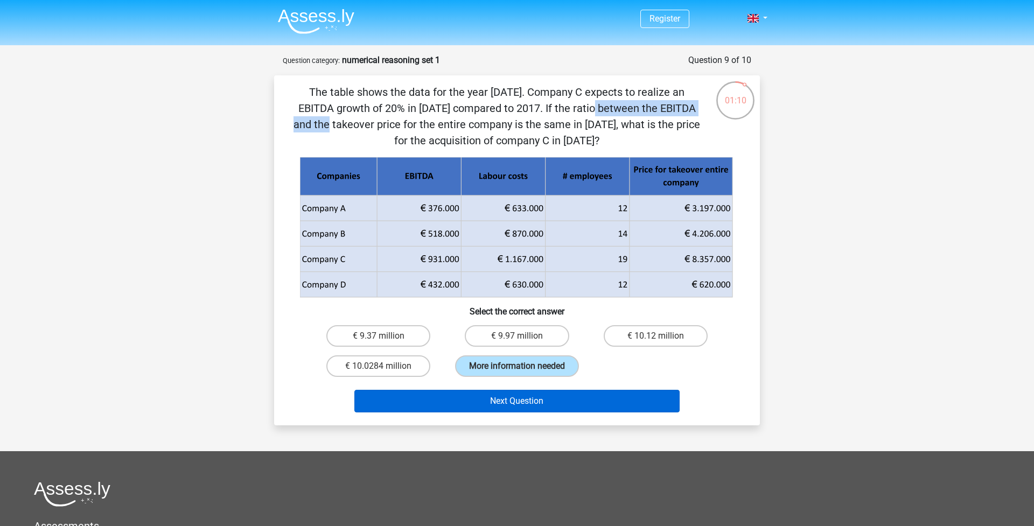
click at [534, 410] on button "Next Question" at bounding box center [517, 401] width 326 height 23
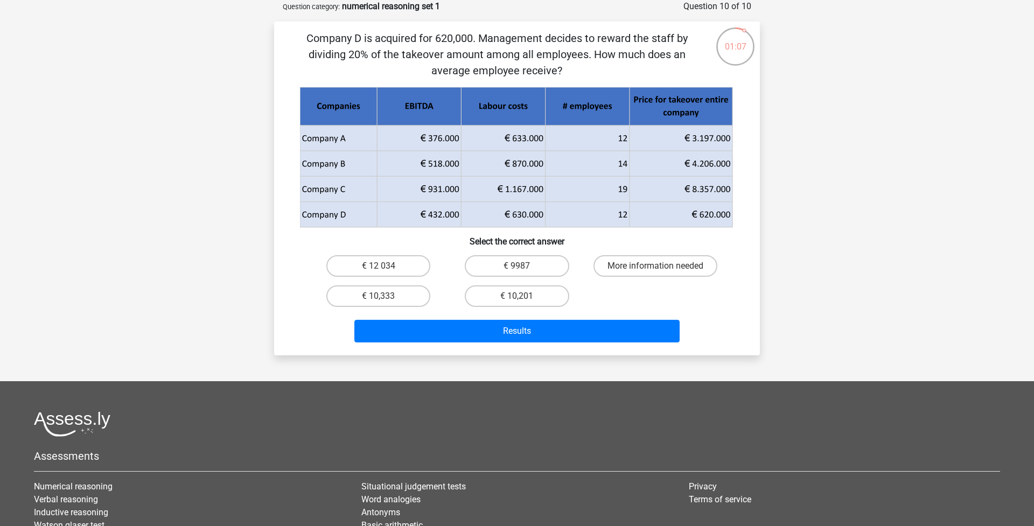
scroll to position [31, 0]
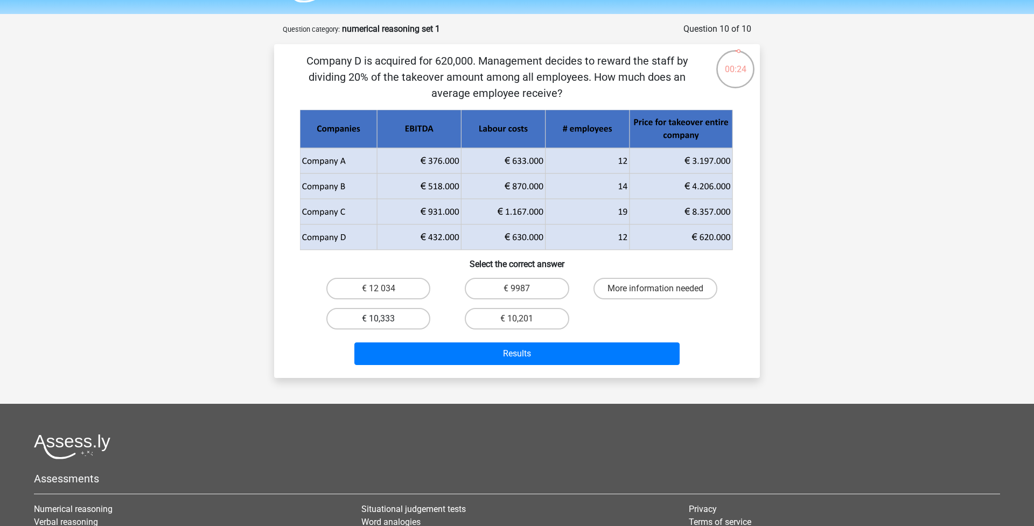
click at [403, 314] on label "€ 10,333" at bounding box center [378, 319] width 104 height 22
click at [386, 319] on input "€ 10,333" at bounding box center [382, 322] width 7 height 7
radio input "true"
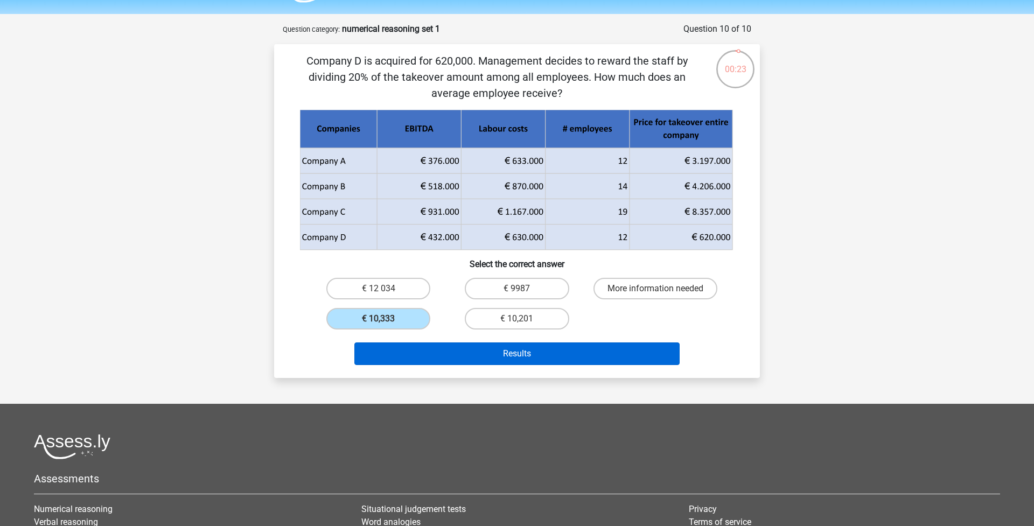
click at [427, 346] on button "Results" at bounding box center [517, 353] width 326 height 23
